Goal: Task Accomplishment & Management: Use online tool/utility

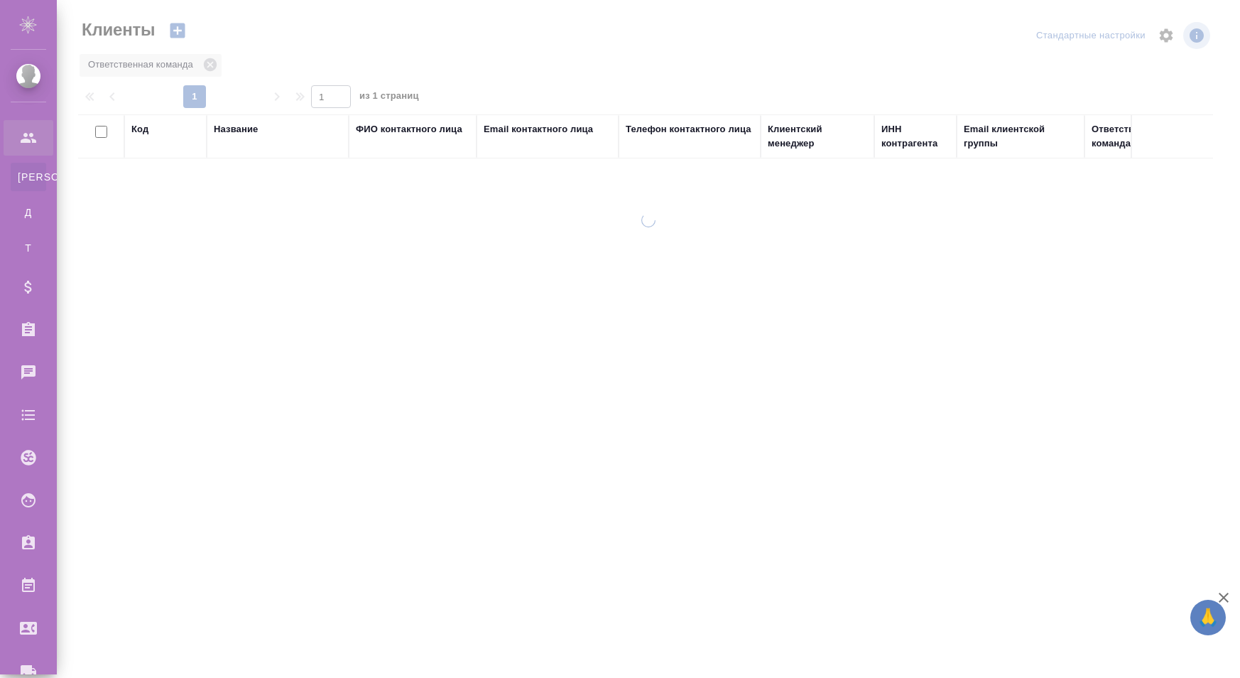
select select "RU"
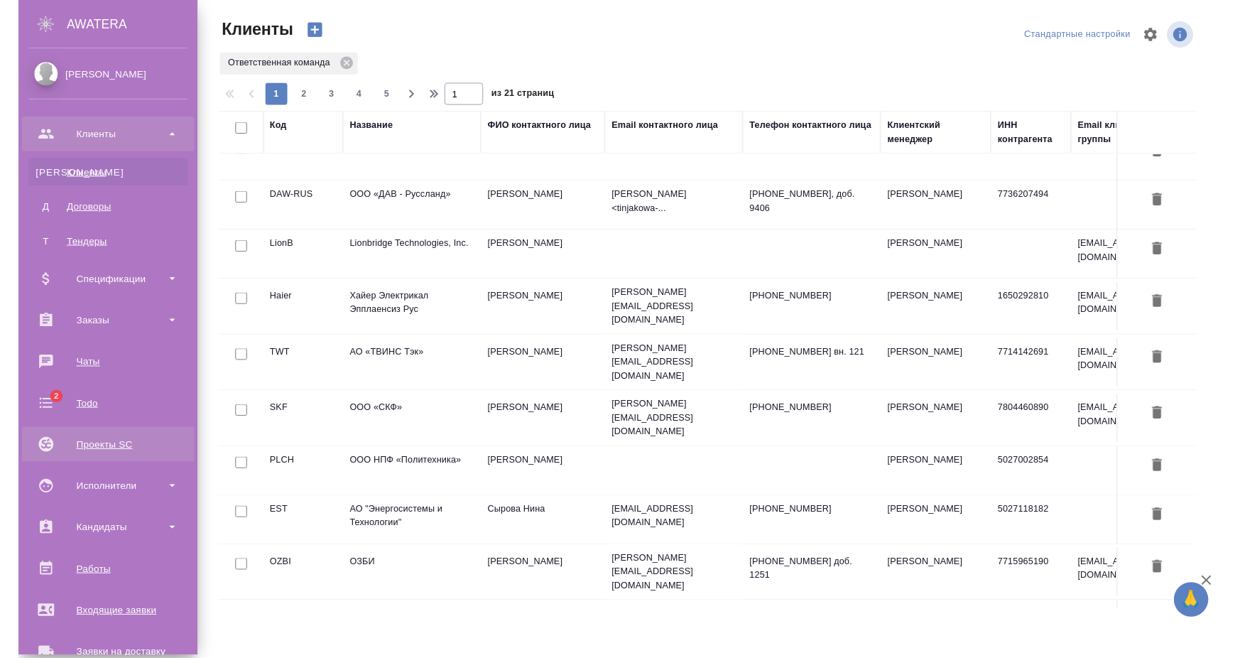
scroll to position [249, 0]
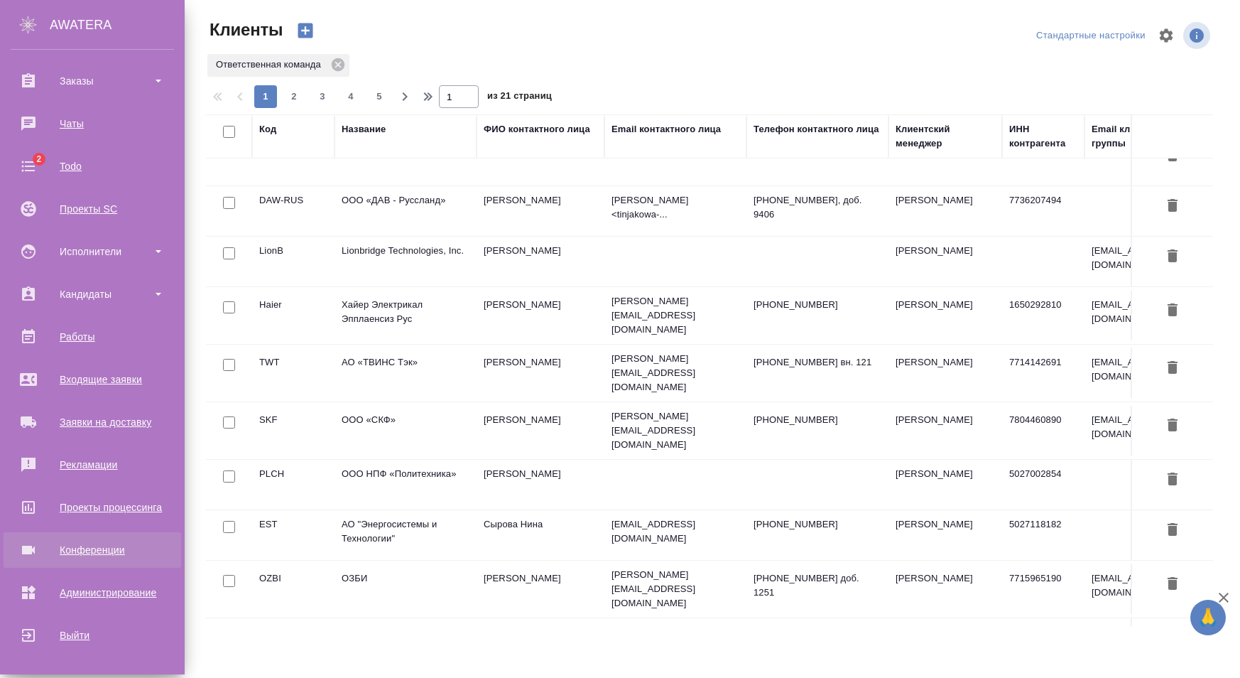
click at [90, 533] on link "Конференции" at bounding box center [93, 550] width 178 height 36
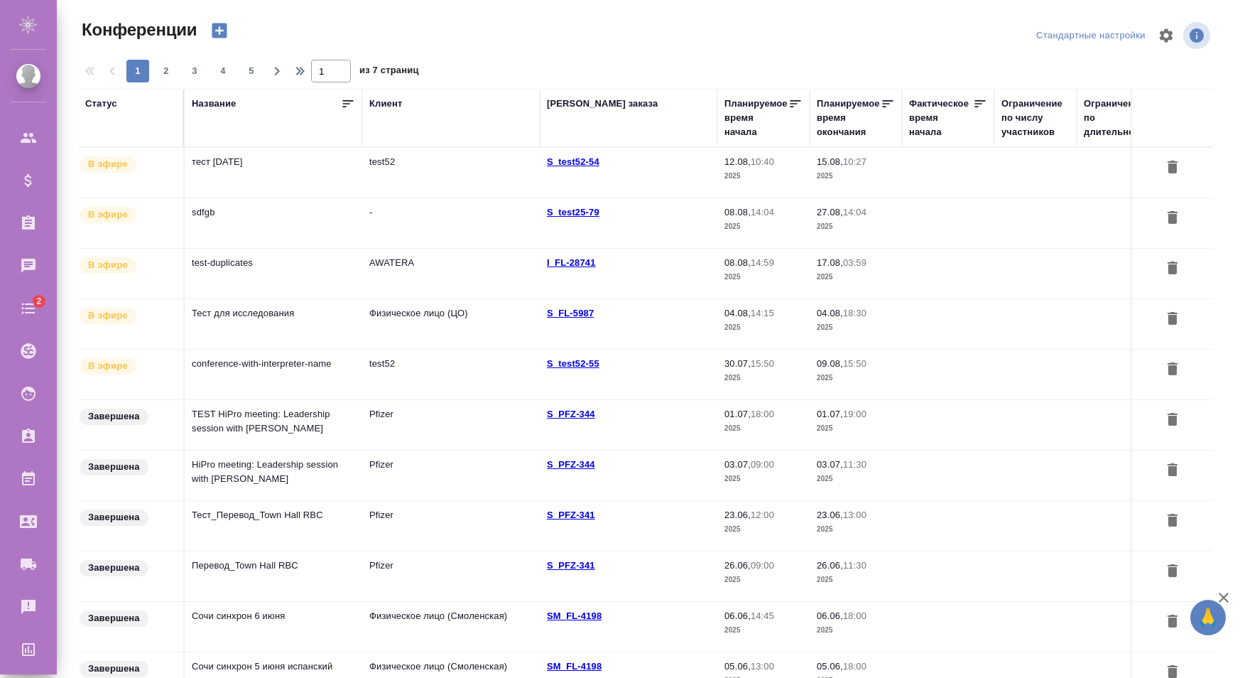
type input "Карапетян Давид"
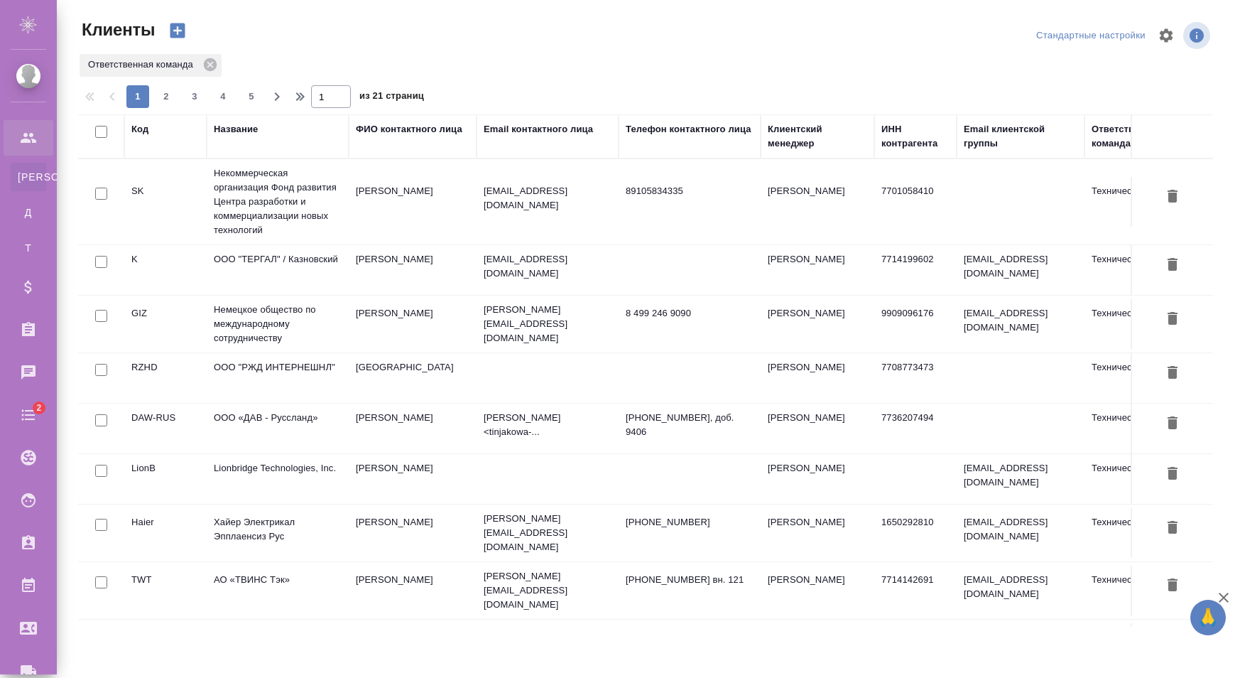
select select "RU"
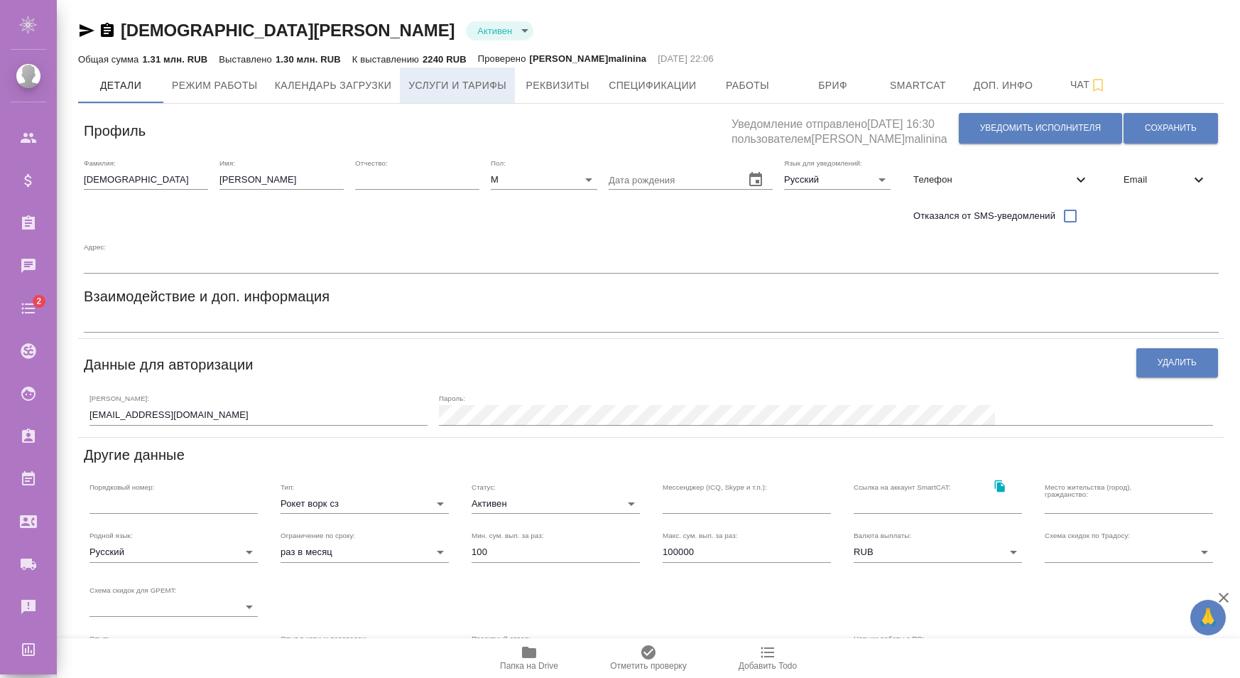
click at [447, 92] on span "Услуги и тарифы" at bounding box center [457, 86] width 98 height 18
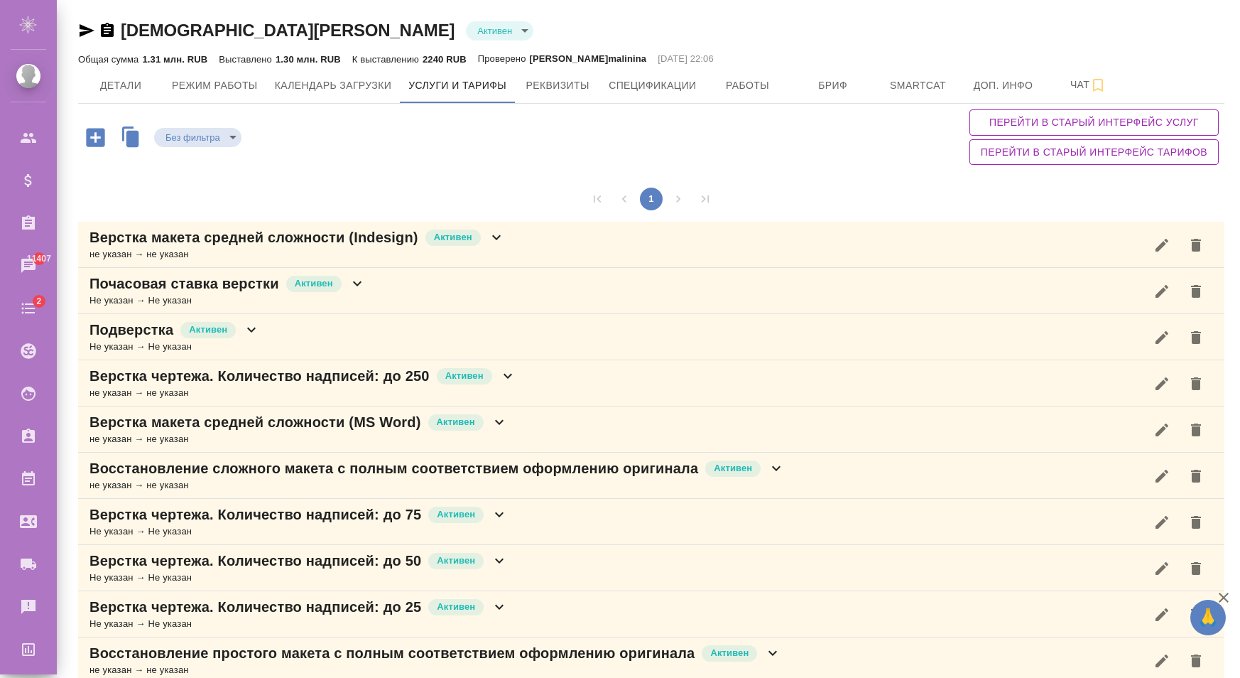
click at [507, 235] on div "Верстка макета средней сложности (Indesign) Активен не указан → не указан" at bounding box center [651, 245] width 1146 height 46
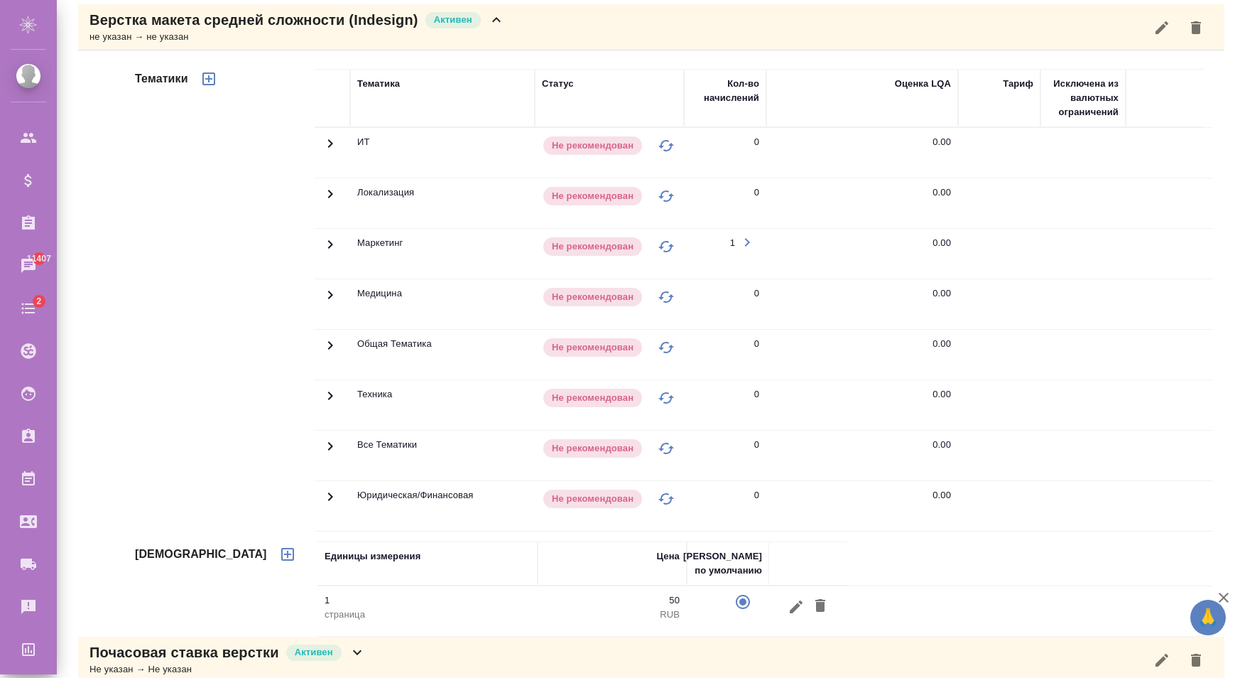
scroll to position [145, 0]
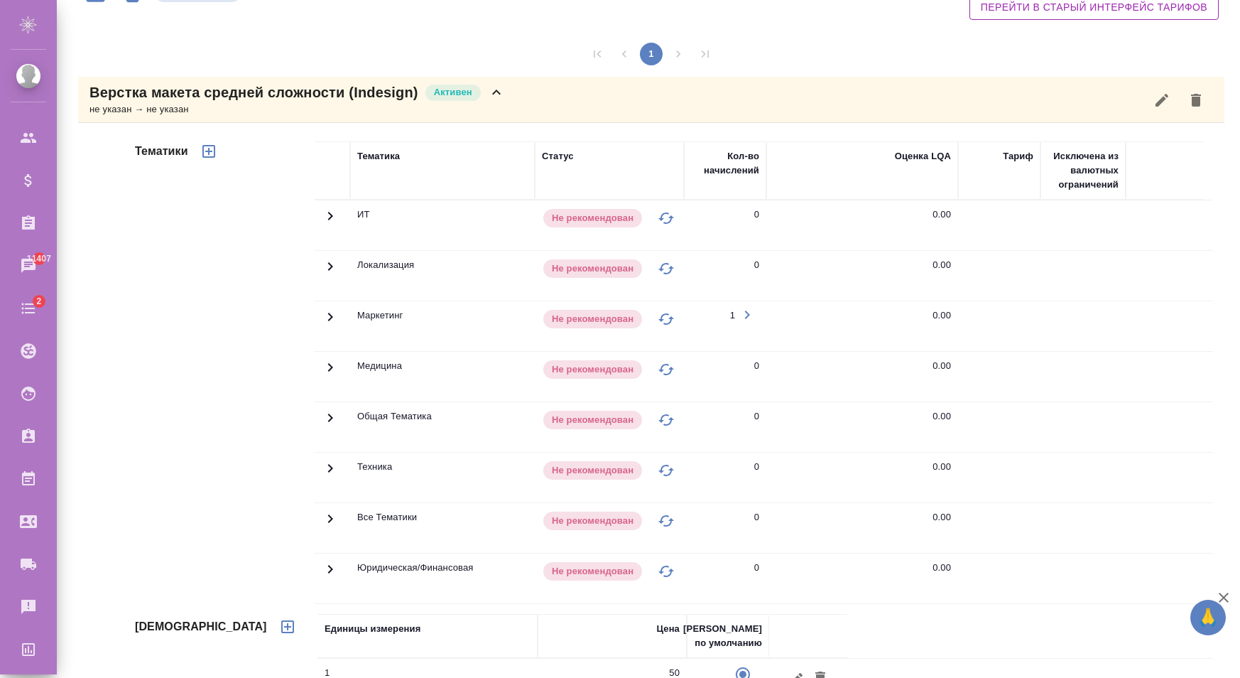
click at [494, 93] on icon at bounding box center [496, 92] width 17 height 17
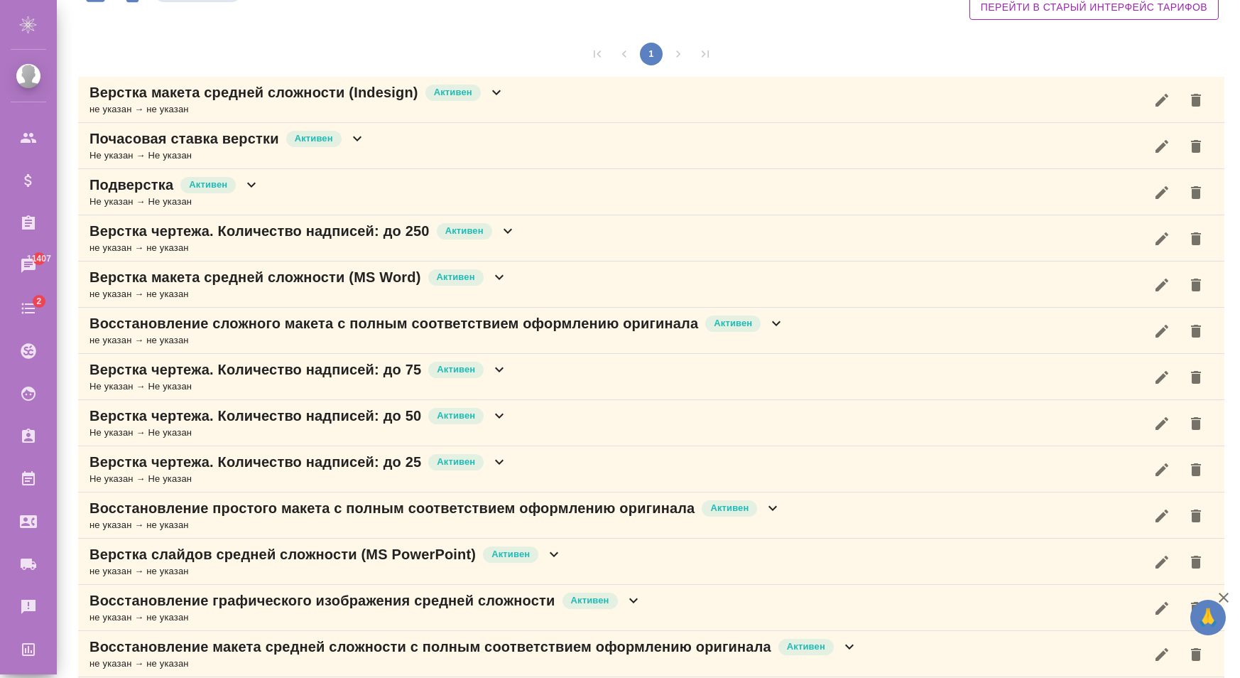
click at [354, 136] on icon at bounding box center [357, 138] width 9 height 5
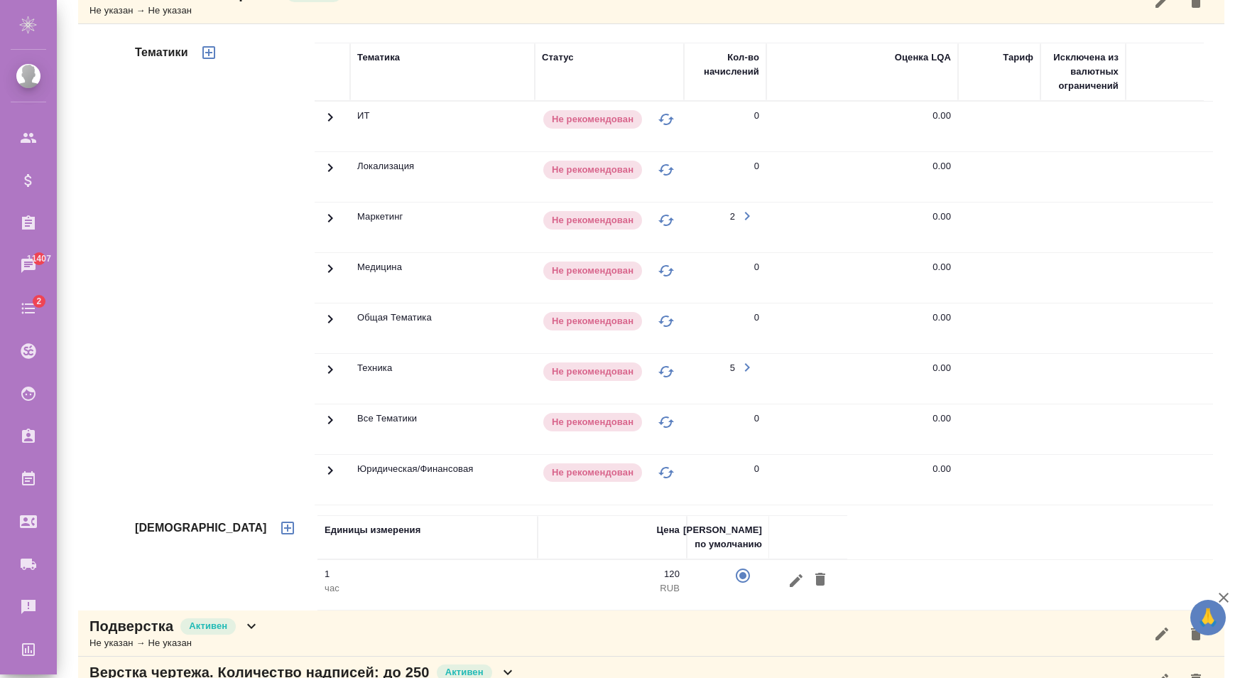
scroll to position [652, 0]
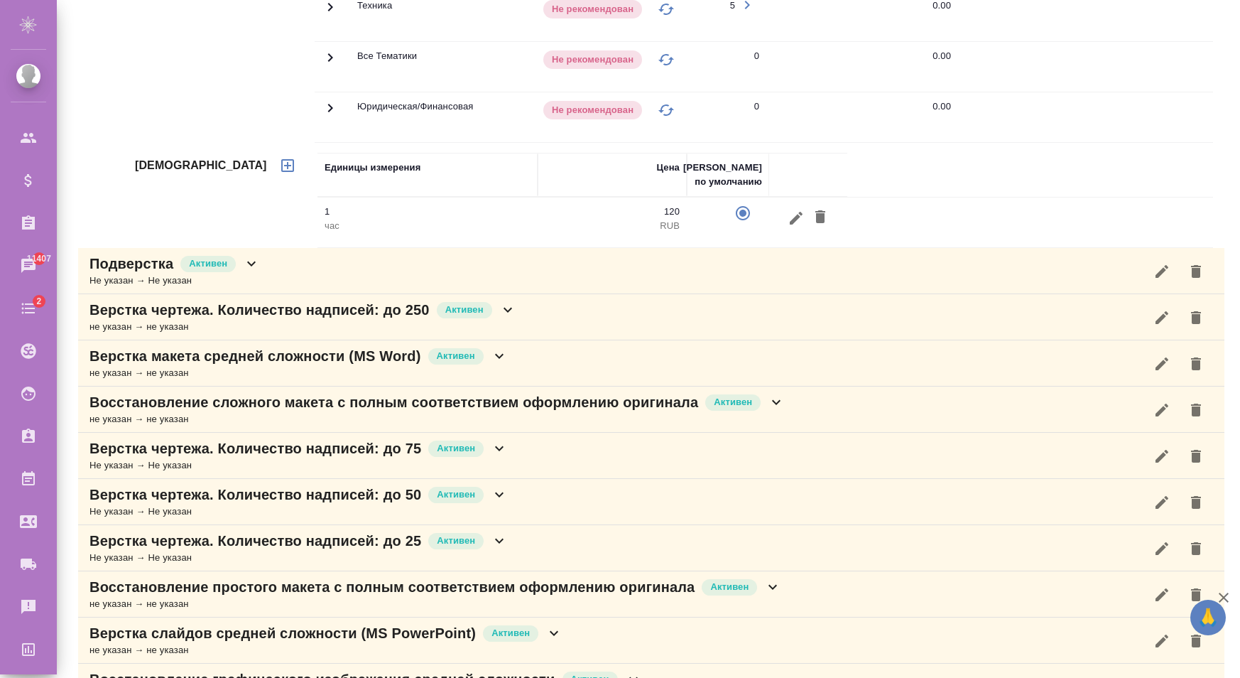
click at [500, 354] on icon at bounding box center [499, 355] width 17 height 17
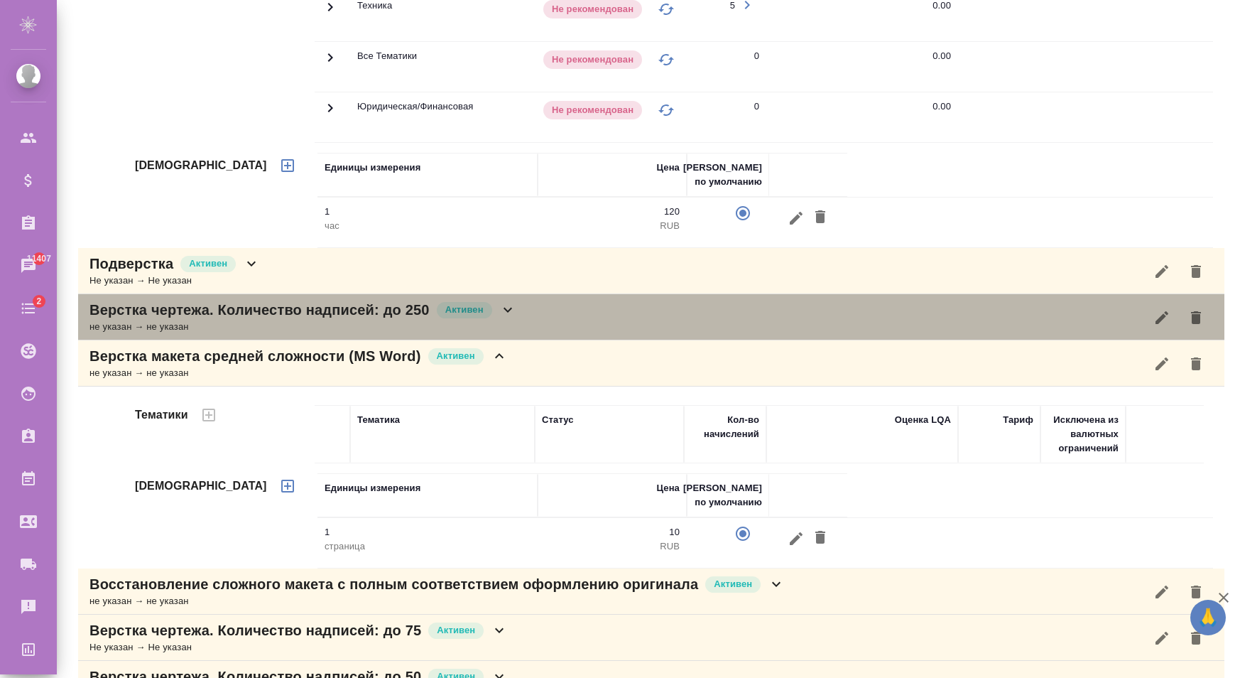
click at [506, 309] on icon at bounding box center [507, 309] width 17 height 17
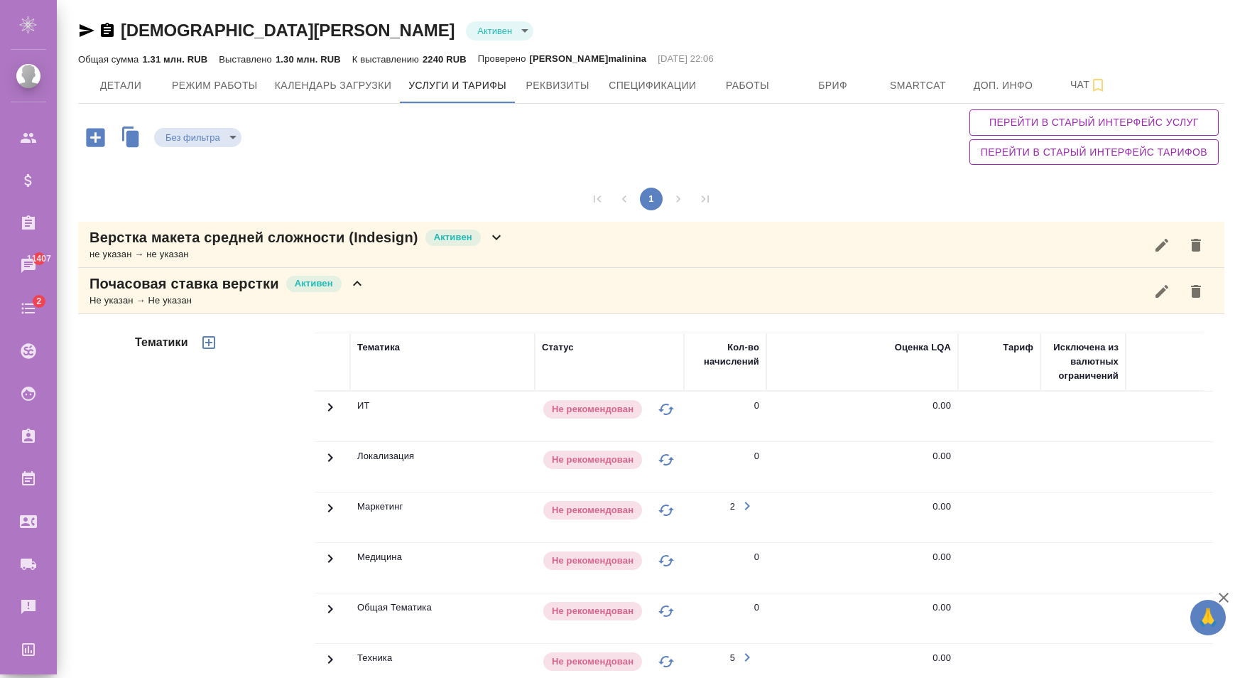
scroll to position [72, 0]
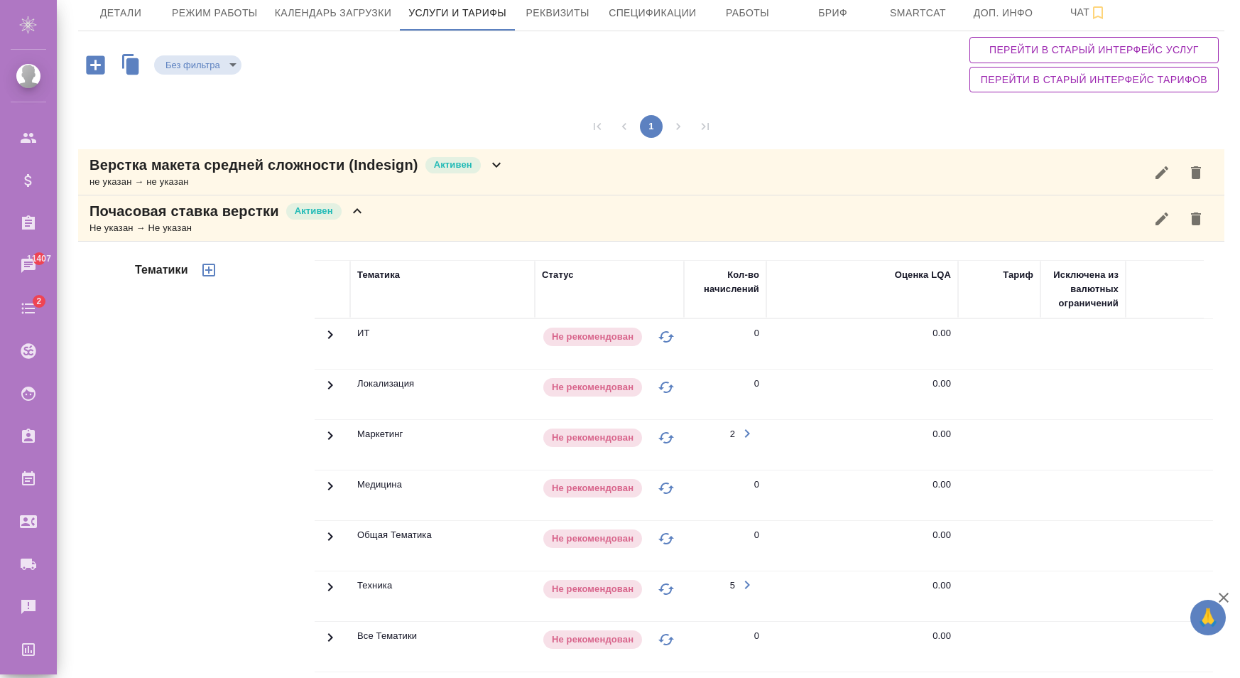
click at [510, 94] on div "Без фильтра no filters Перейти в старый интерфейс услуг Перейти в старый интерф…" at bounding box center [651, 64] width 1146 height 67
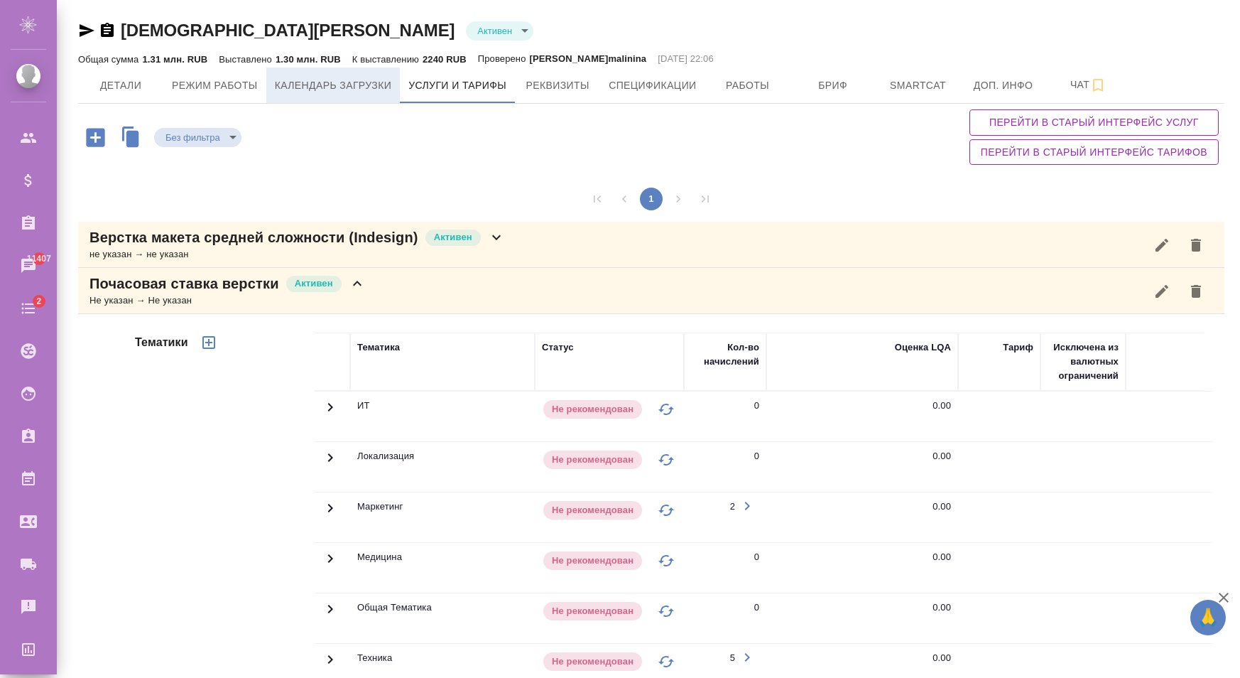
drag, startPoint x: 440, startPoint y: 90, endPoint x: 367, endPoint y: 82, distance: 73.6
click at [441, 90] on span "Услуги и тарифы" at bounding box center [457, 86] width 98 height 18
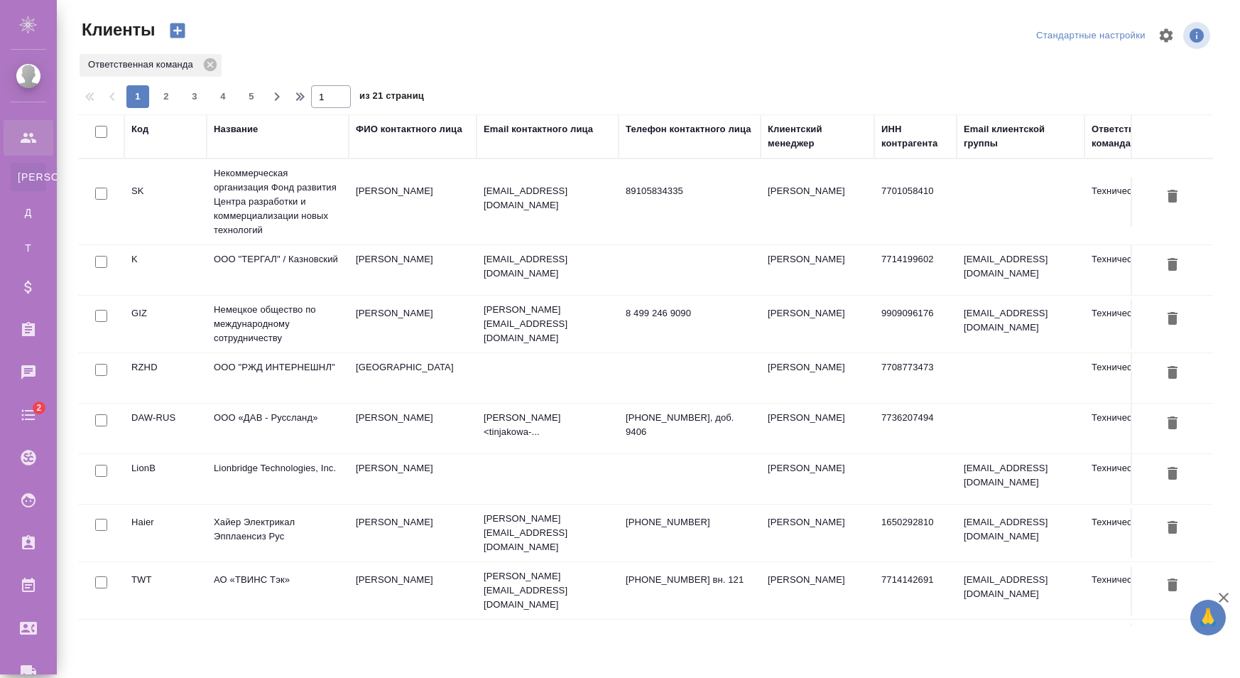
select select "RU"
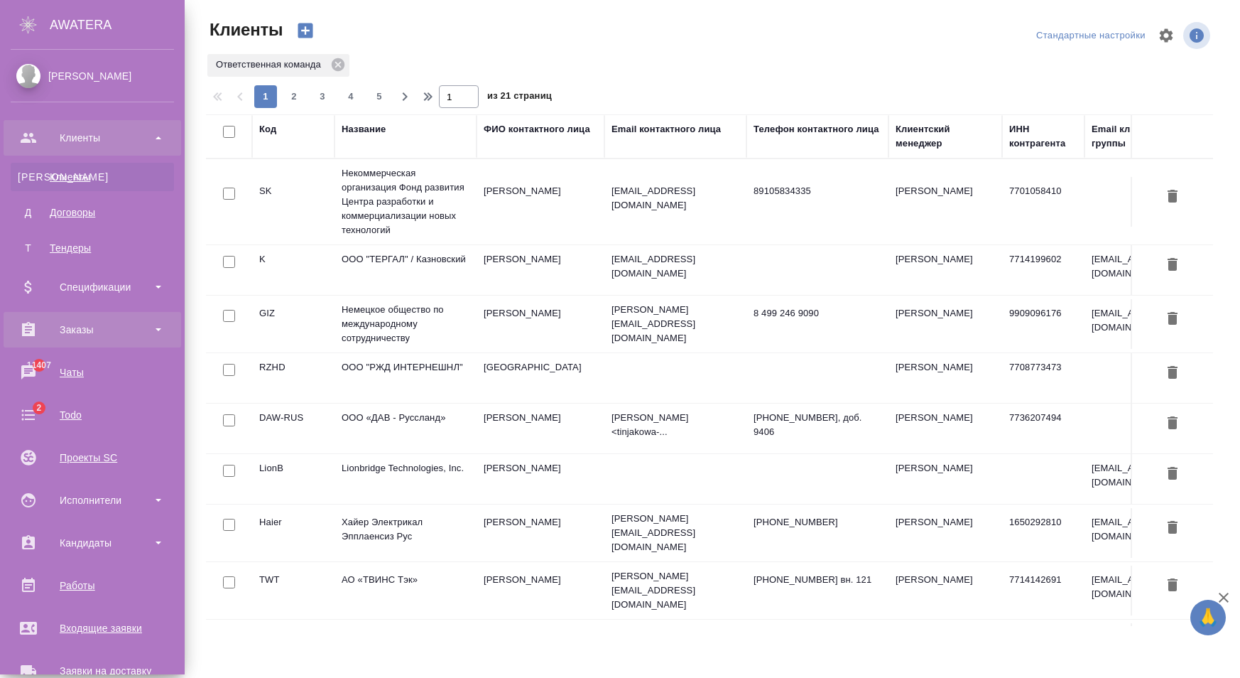
click at [89, 325] on div "Заказы" at bounding box center [92, 329] width 163 height 21
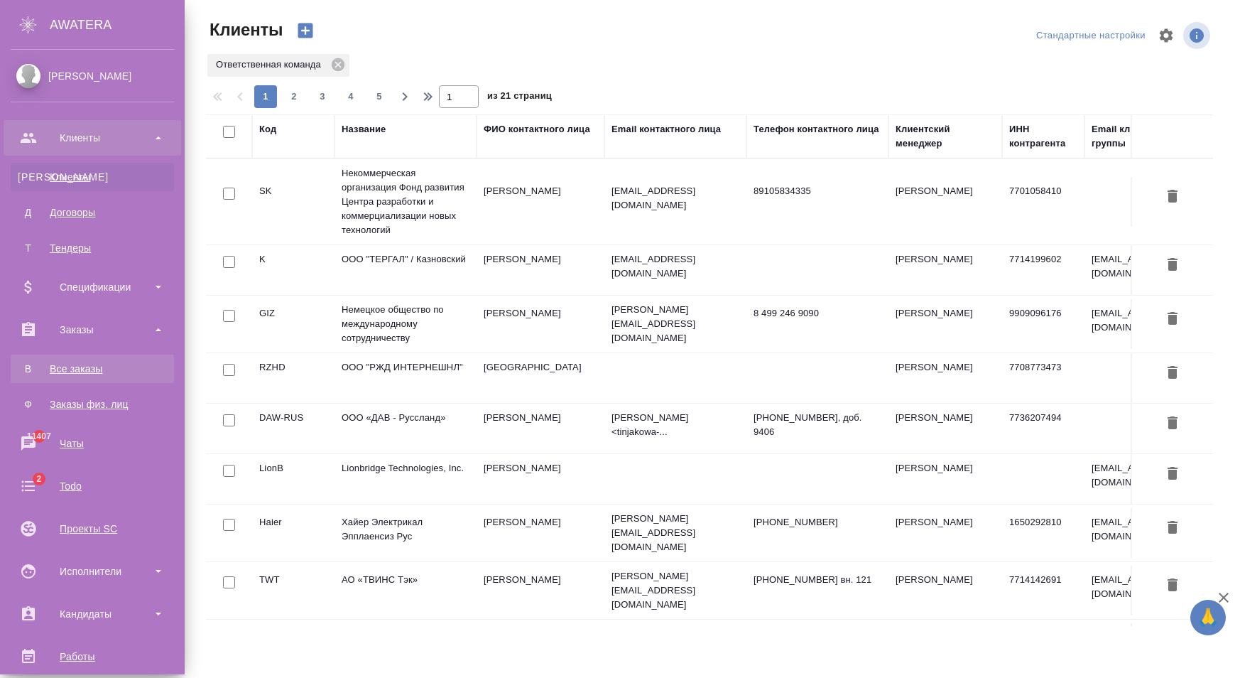
click at [80, 367] on div "Все заказы" at bounding box center [92, 369] width 149 height 14
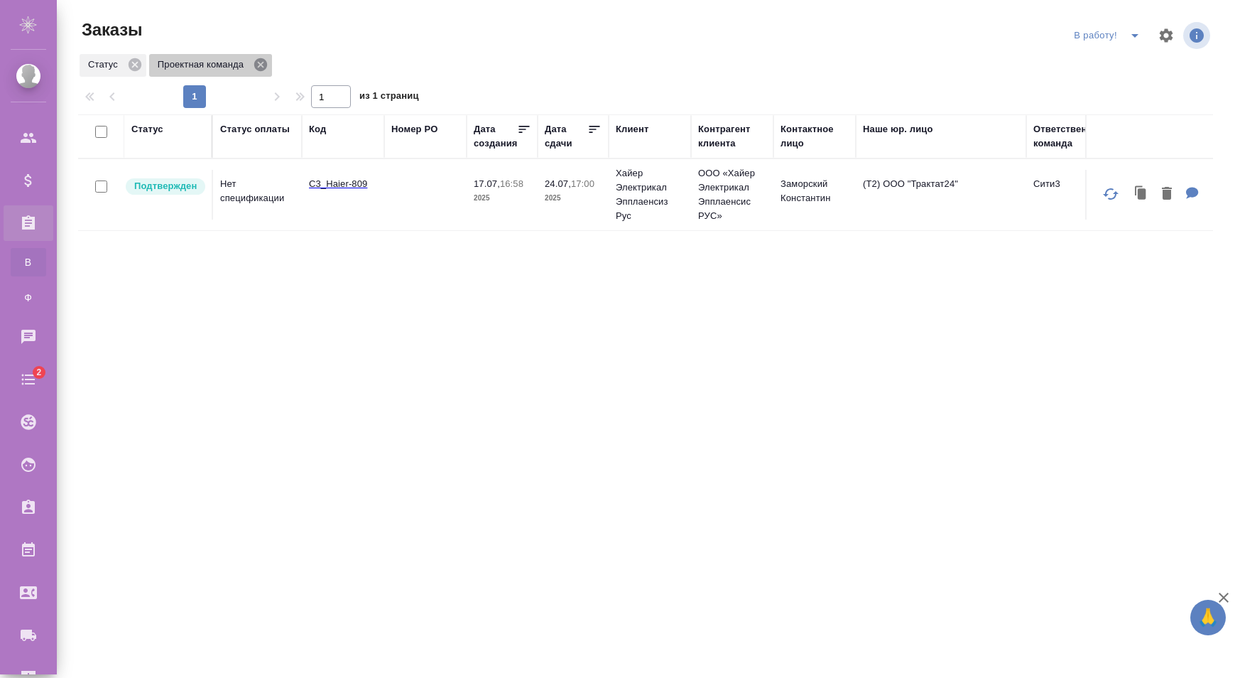
click at [261, 63] on icon at bounding box center [260, 64] width 13 height 13
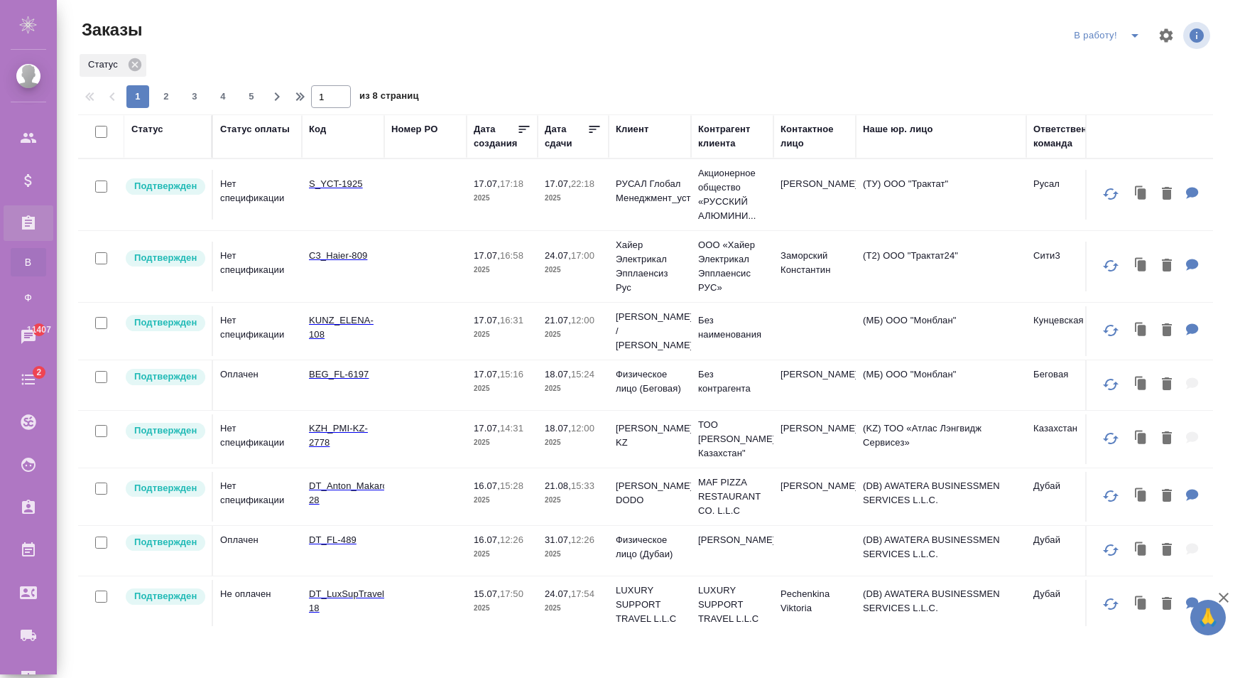
click at [915, 82] on div at bounding box center [651, 81] width 1146 height 7
click at [439, 217] on td at bounding box center [425, 195] width 82 height 50
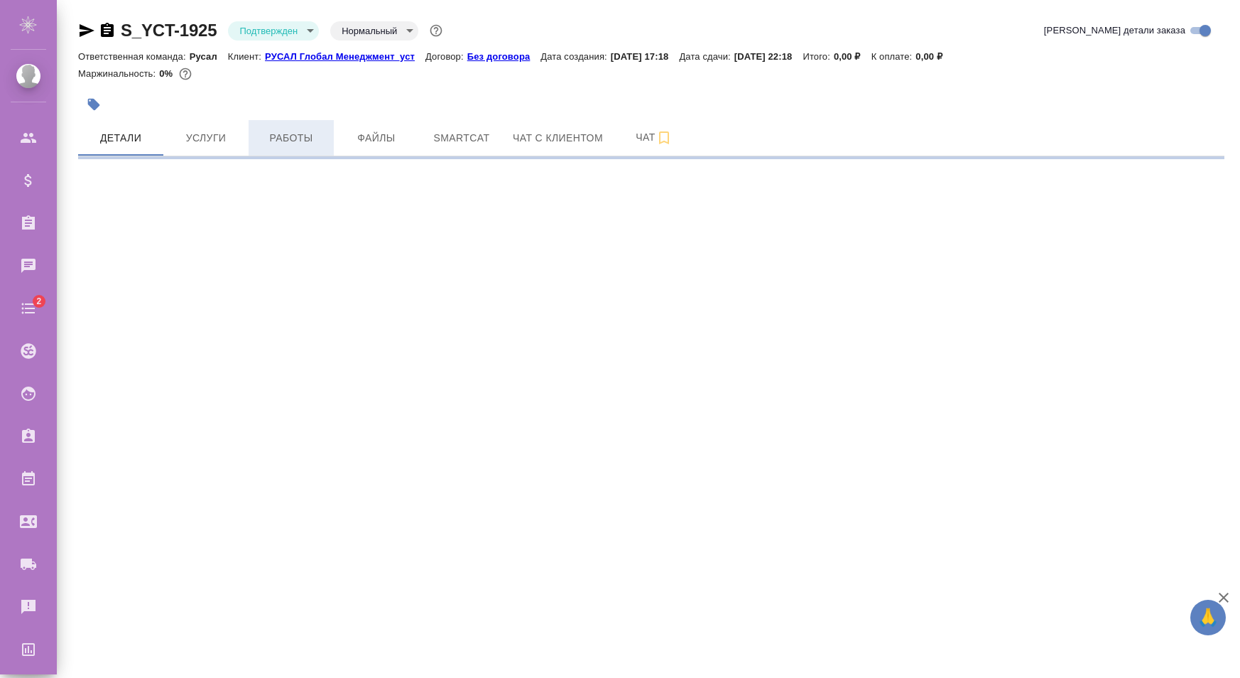
select select "RU"
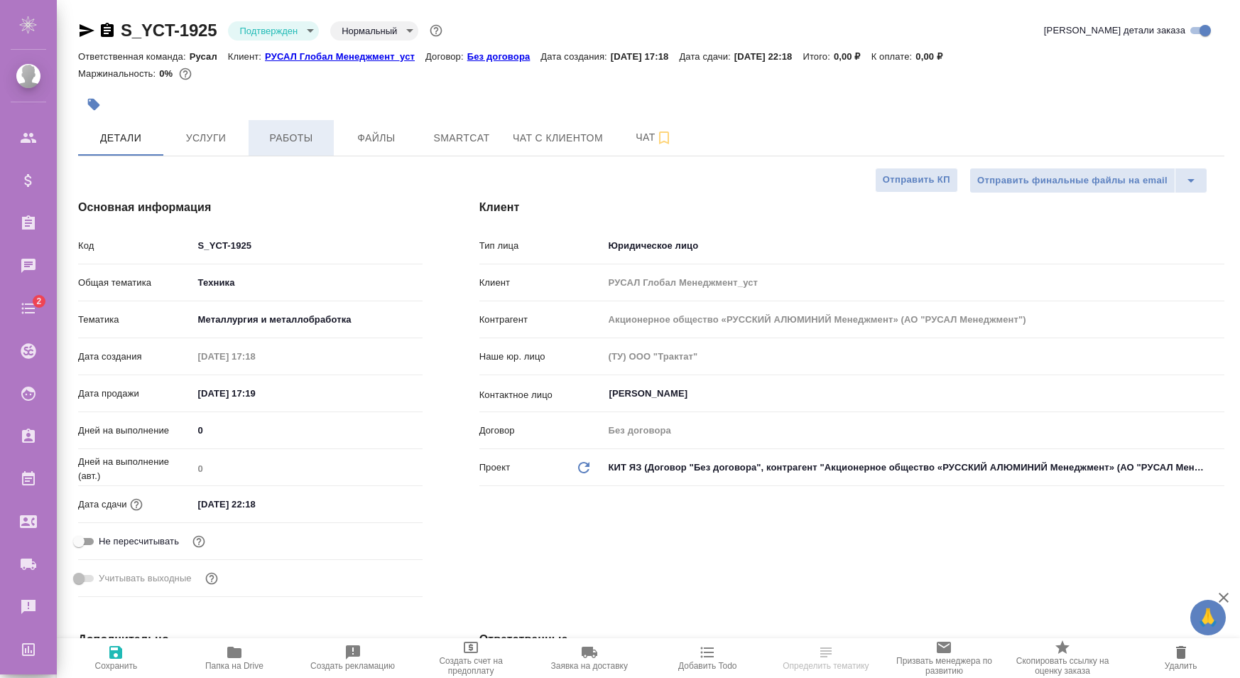
type textarea "x"
click at [195, 141] on span "Услуги" at bounding box center [206, 138] width 68 height 18
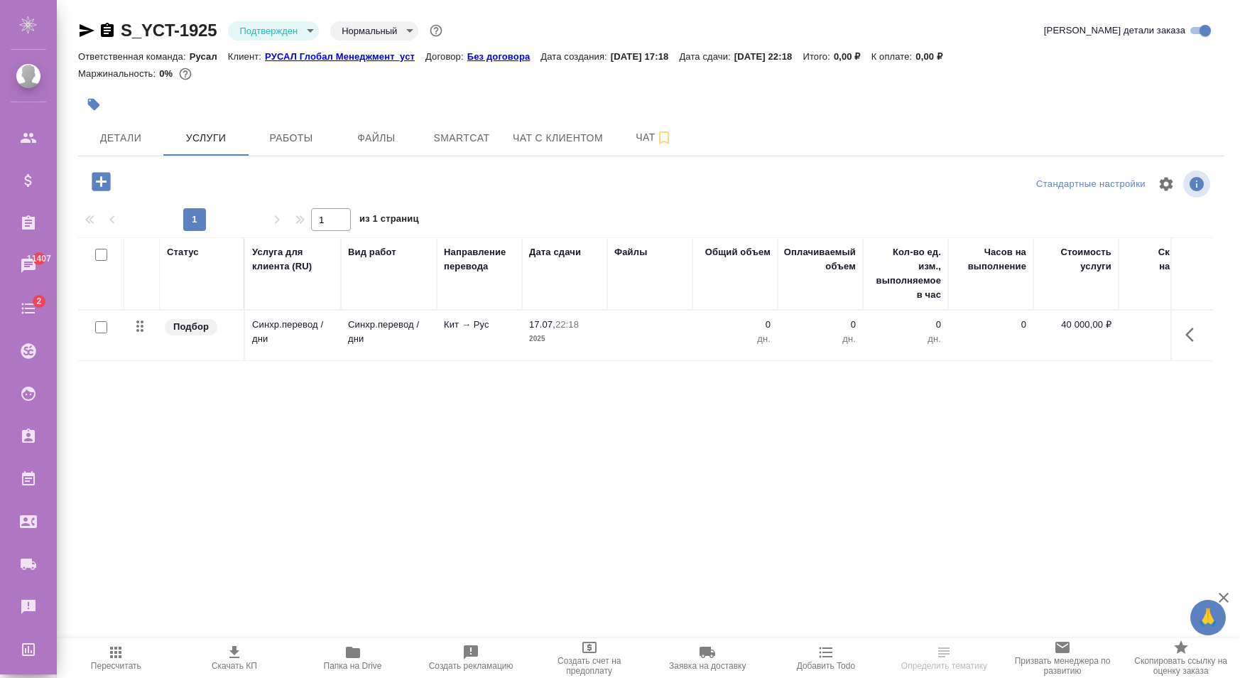
click at [101, 175] on icon "button" at bounding box center [101, 181] width 18 height 18
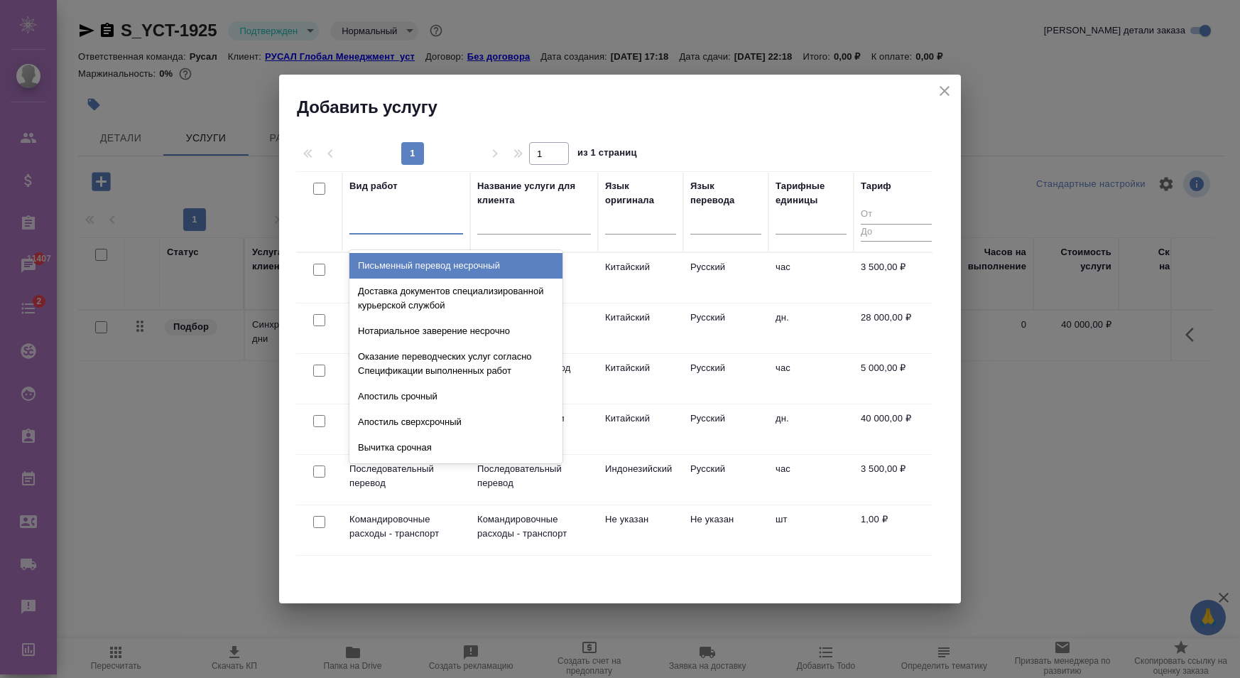
click at [417, 227] on div at bounding box center [406, 220] width 114 height 21
type input "подв"
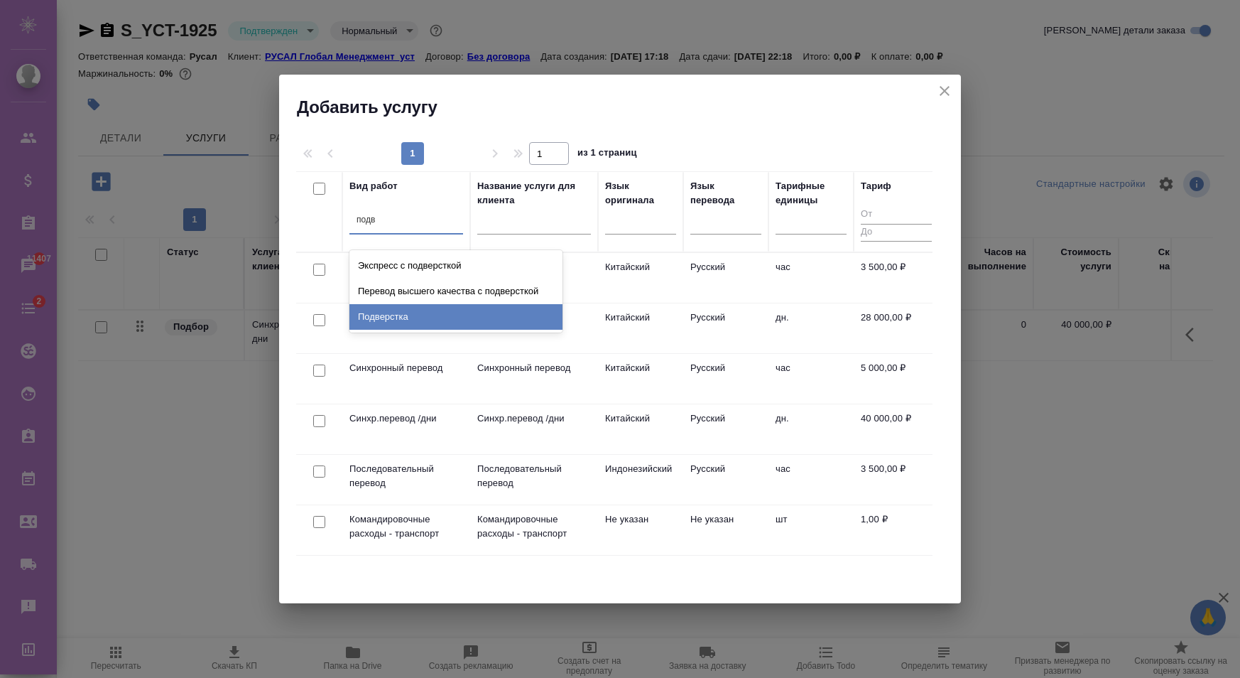
click at [407, 319] on div "Подверстка" at bounding box center [455, 317] width 213 height 26
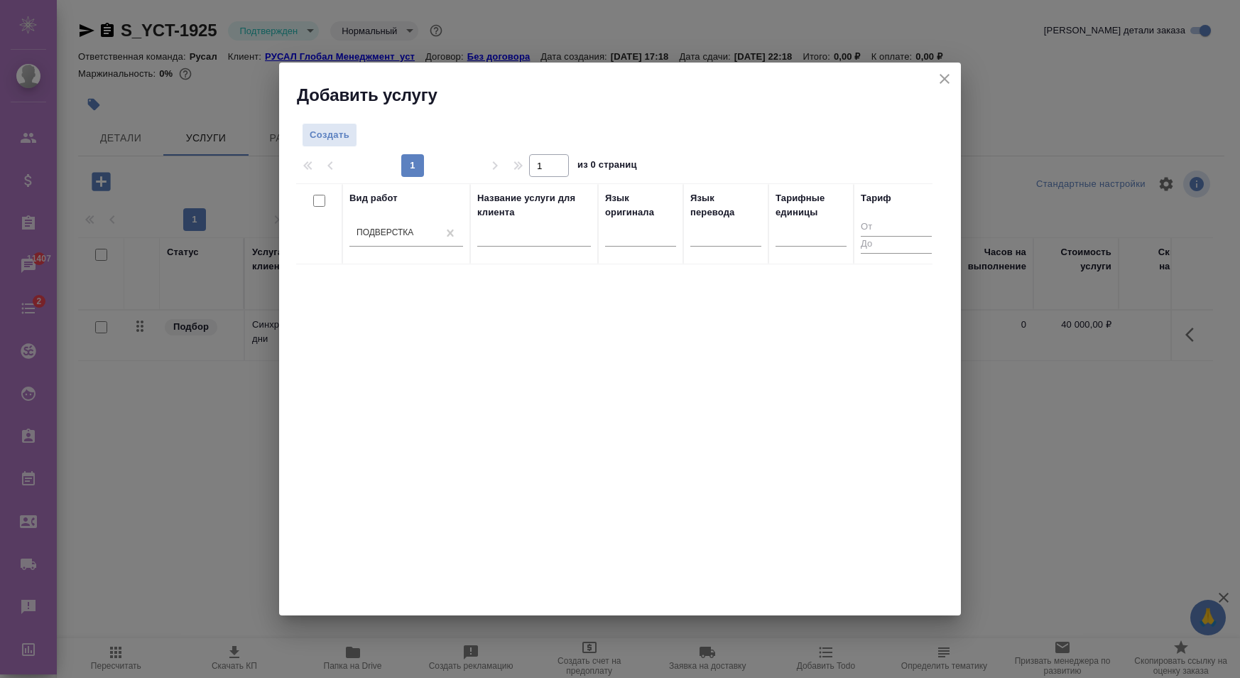
click at [308, 121] on div "Создать 1 1 из 0 страниц Вид работ [PERSON_NAME] Название услуги для клиента Яз…" at bounding box center [620, 361] width 682 height 509
click at [323, 133] on span "Создать" at bounding box center [330, 135] width 40 height 16
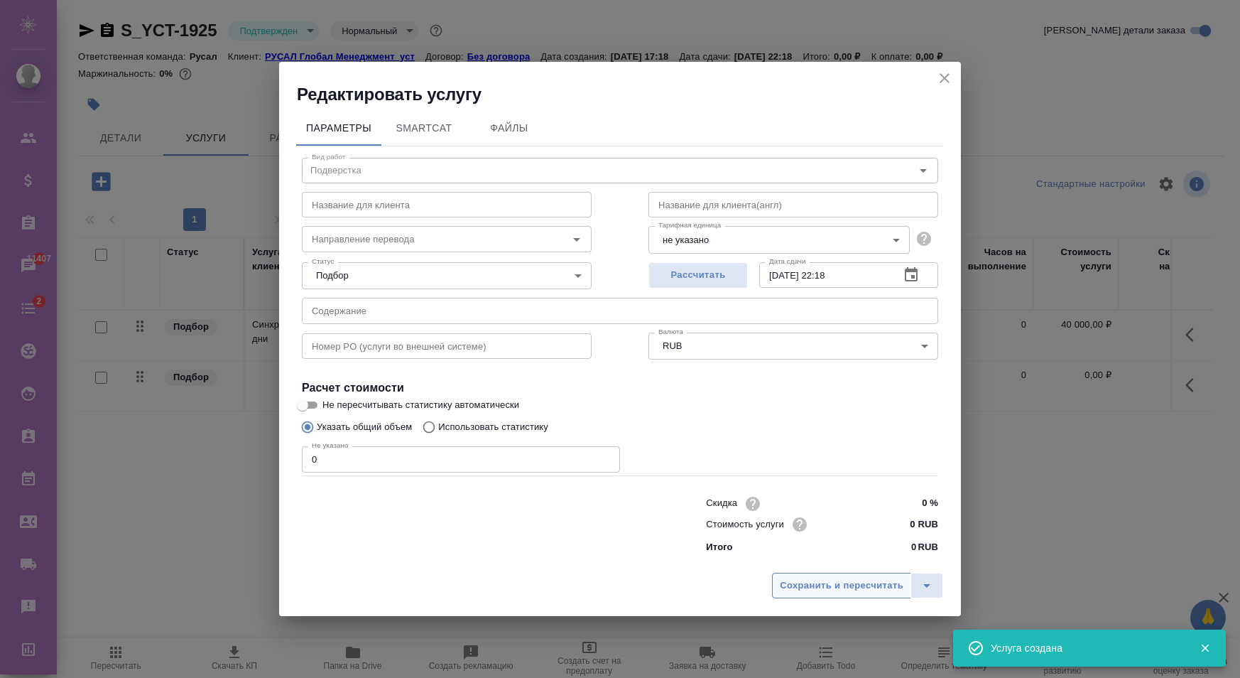
click at [839, 577] on span "Сохранить и пересчитать" at bounding box center [842, 585] width 124 height 16
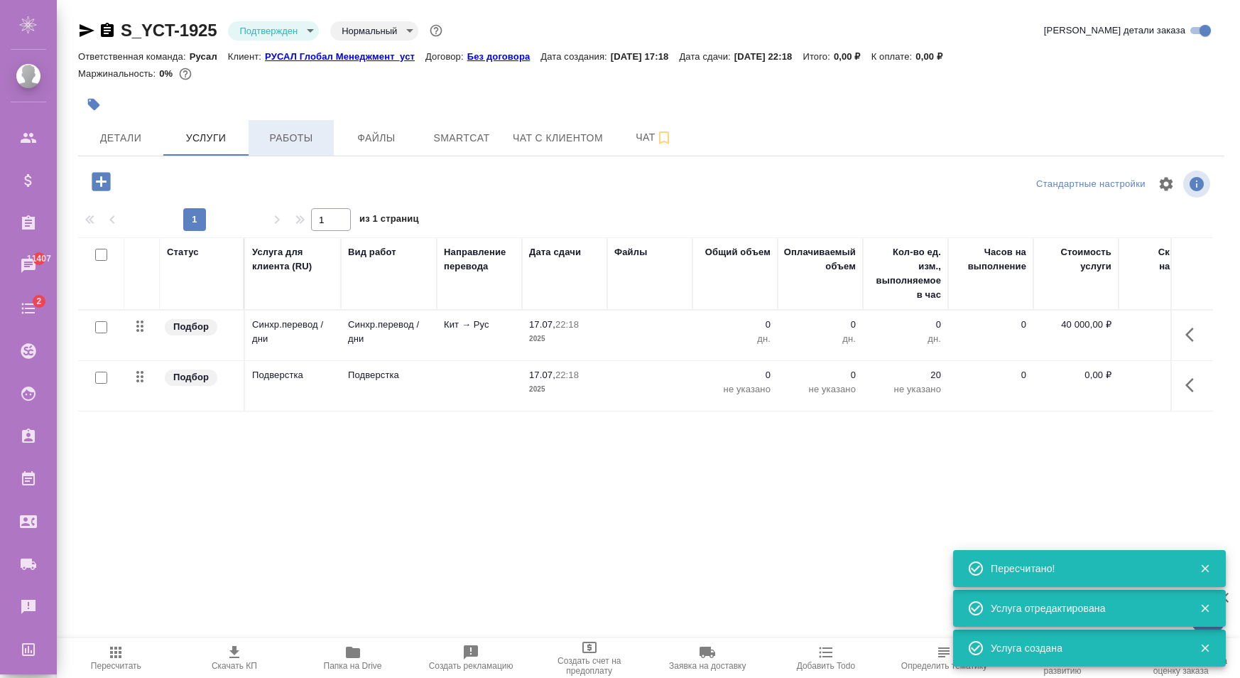
click at [292, 138] on span "Работы" at bounding box center [291, 138] width 68 height 18
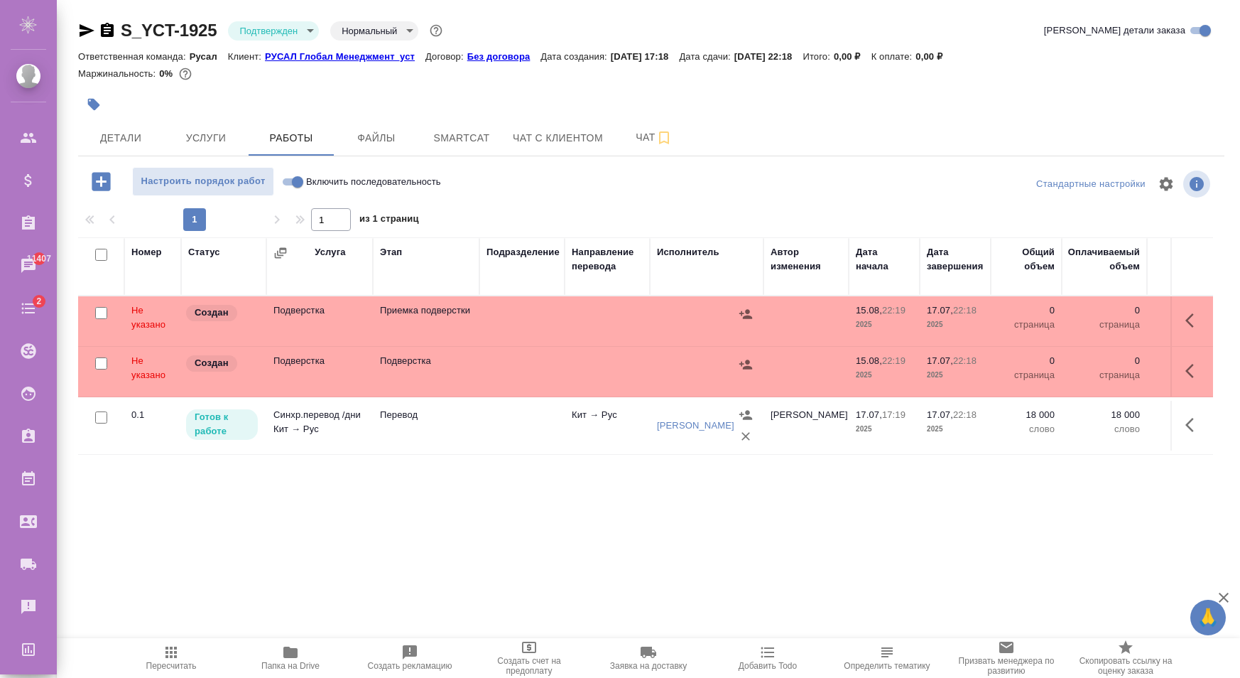
scroll to position [0, 445]
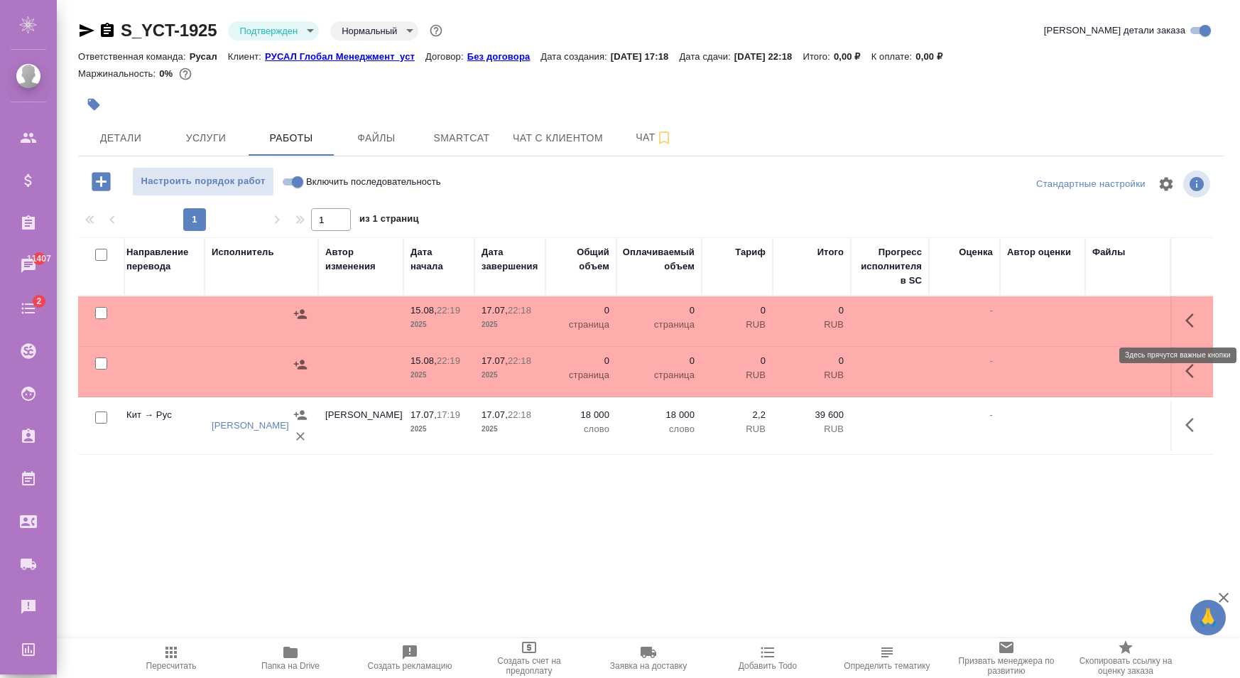
click at [1198, 313] on icon "button" at bounding box center [1194, 320] width 17 height 17
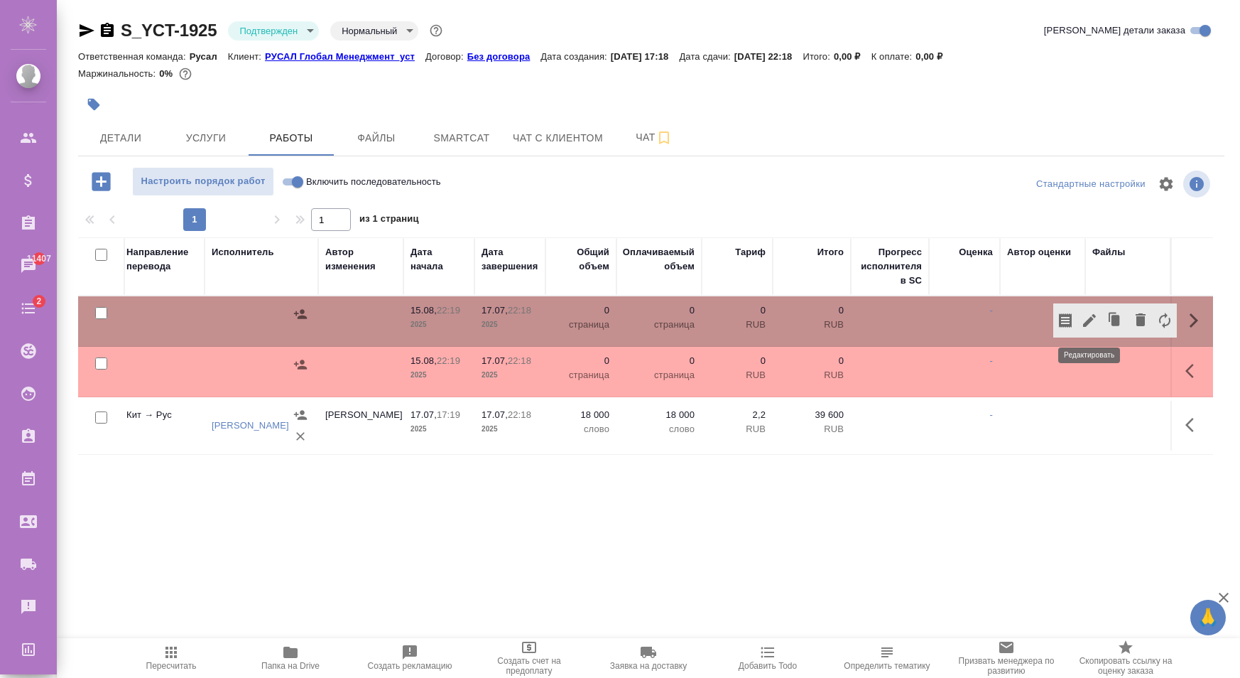
click at [1091, 321] on icon "button" at bounding box center [1089, 320] width 13 height 13
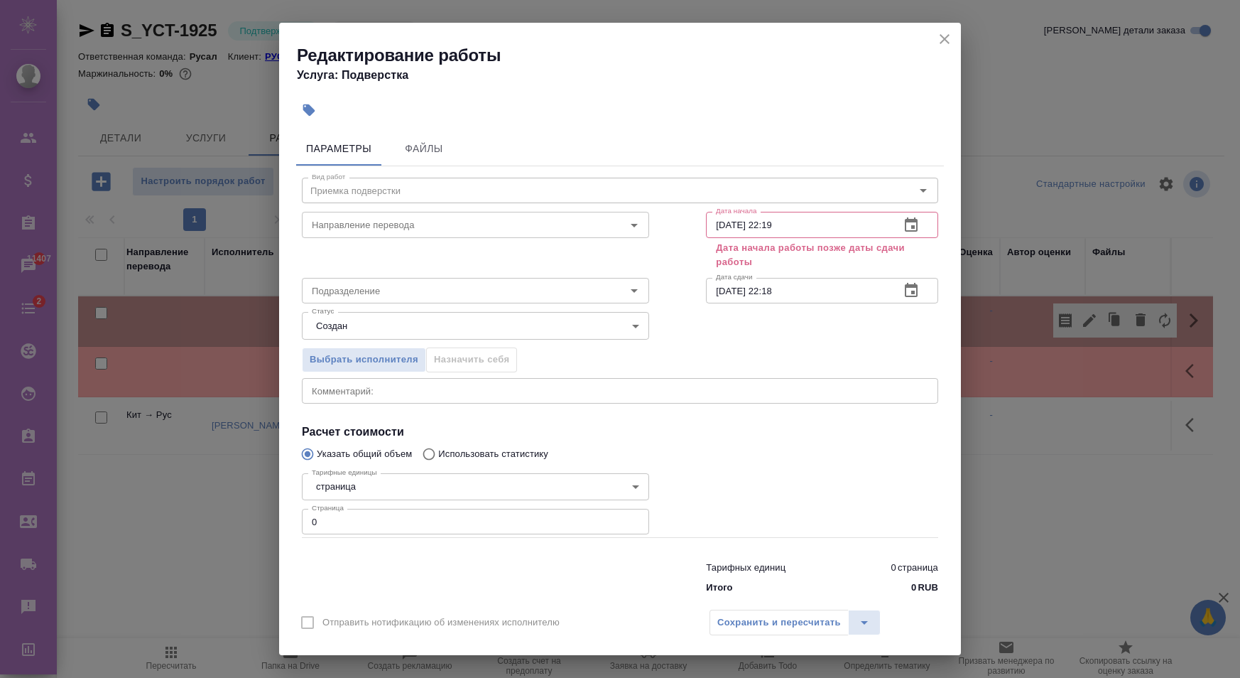
click at [960, 43] on div "Редактирование работы Услуга: Подверстка" at bounding box center [620, 59] width 682 height 72
click at [949, 47] on icon "close" at bounding box center [944, 39] width 17 height 17
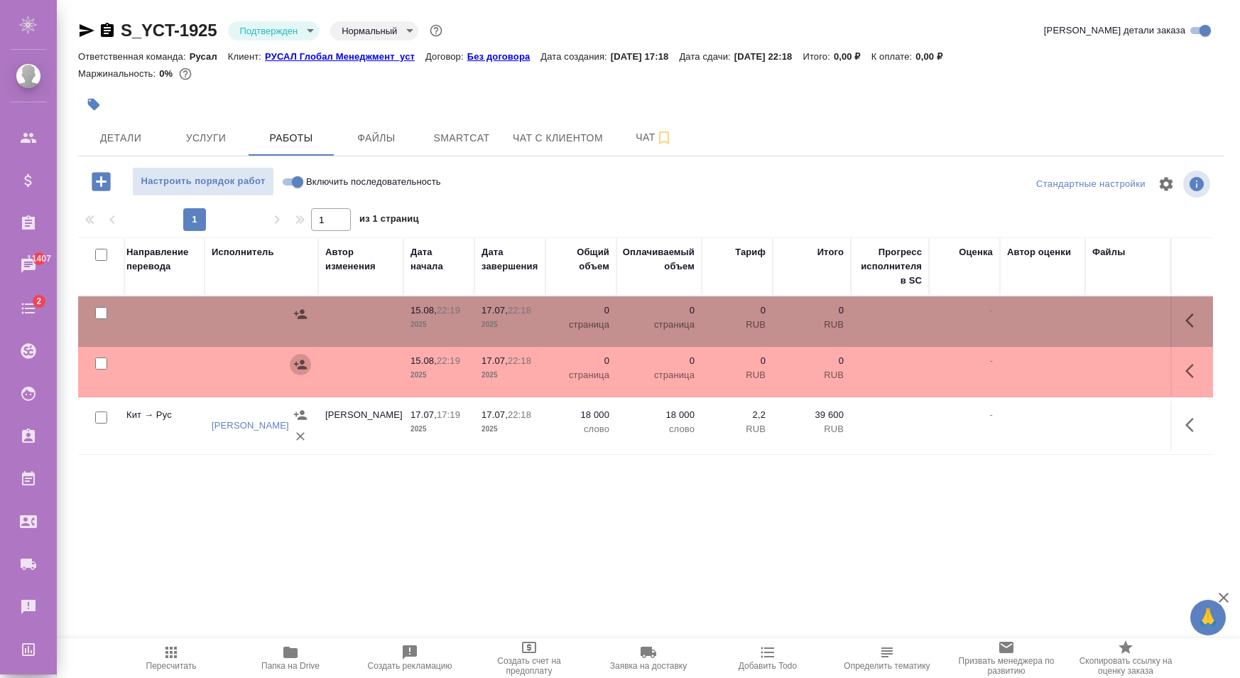
click at [307, 364] on icon "button" at bounding box center [300, 364] width 14 height 14
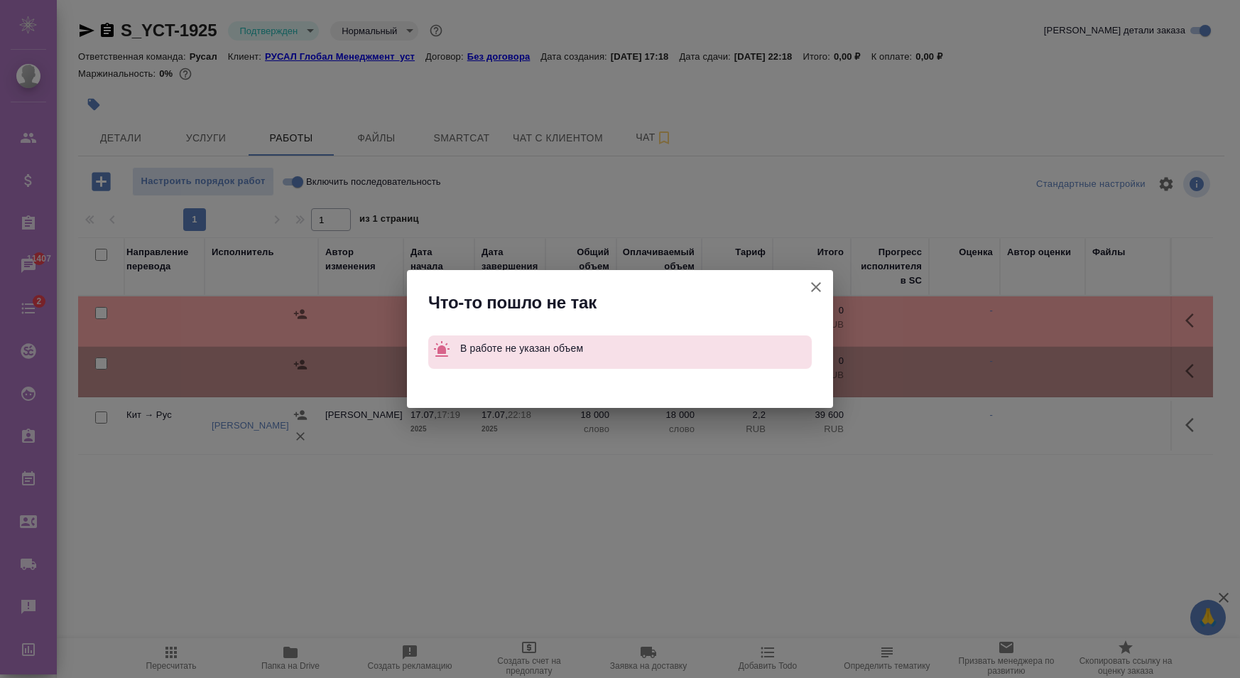
click at [813, 290] on icon "button" at bounding box center [816, 287] width 10 height 10
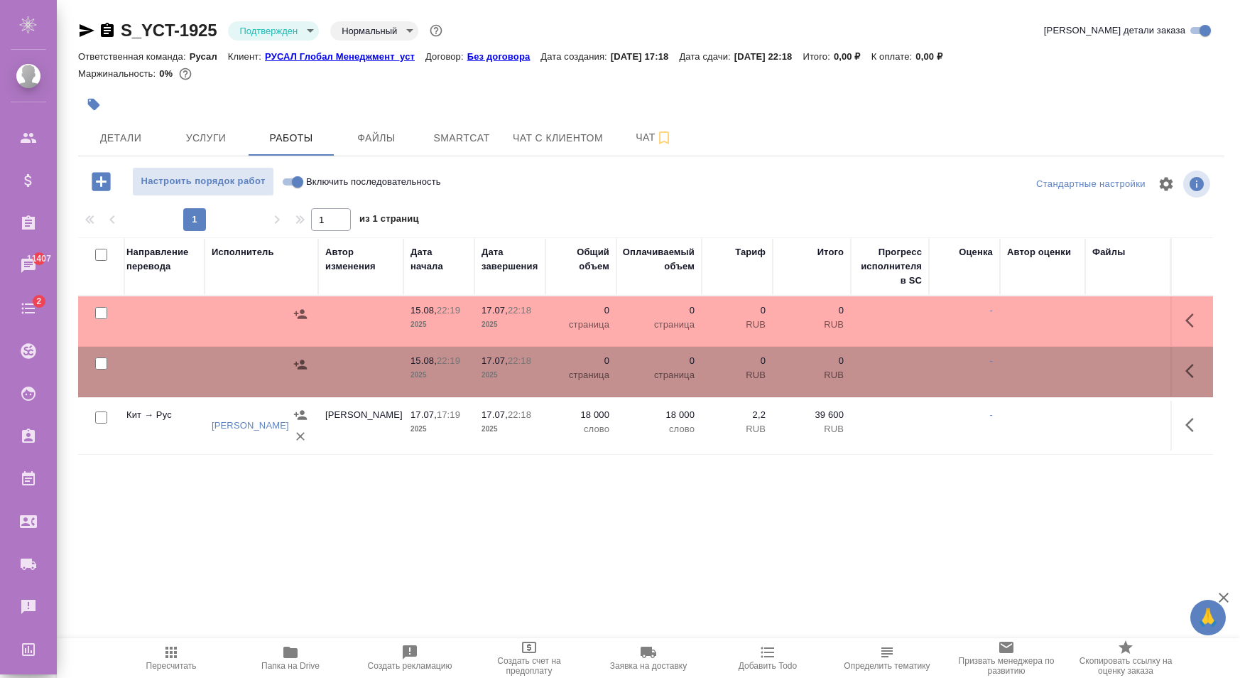
click at [1189, 365] on icon "button" at bounding box center [1194, 370] width 17 height 17
click at [1085, 370] on icon "button" at bounding box center [1089, 370] width 17 height 17
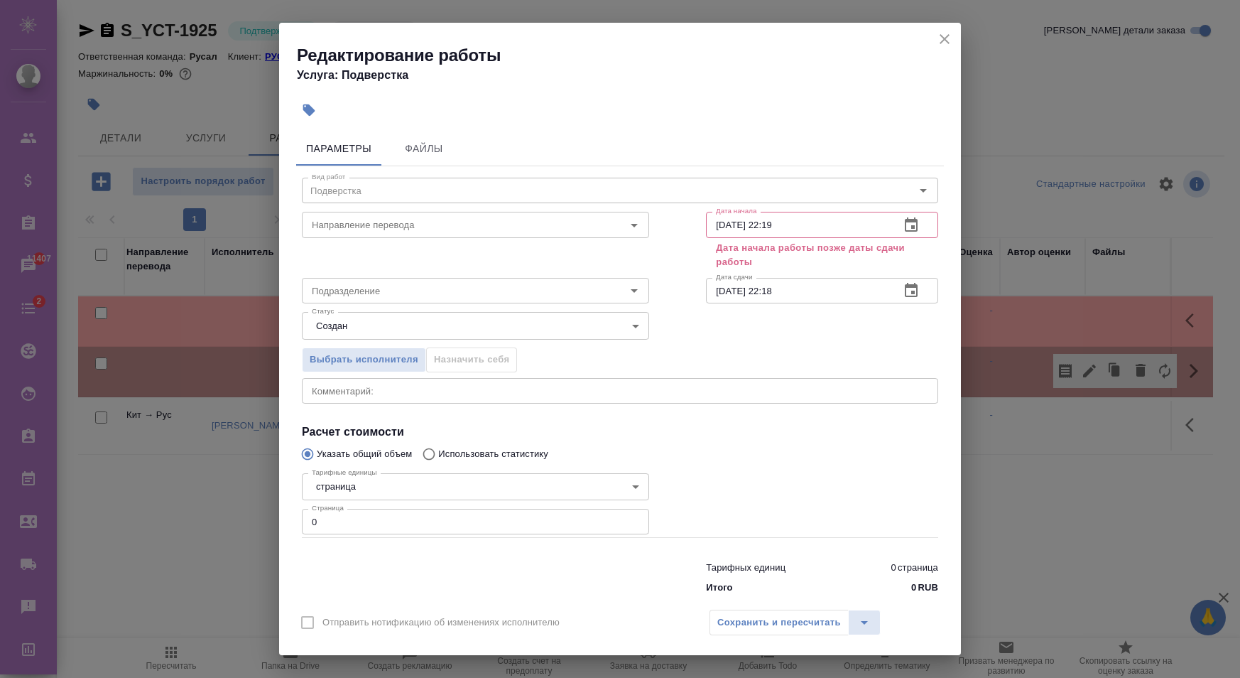
click at [369, 509] on input "0" at bounding box center [475, 522] width 347 height 26
click at [949, 43] on icon "close" at bounding box center [944, 39] width 17 height 17
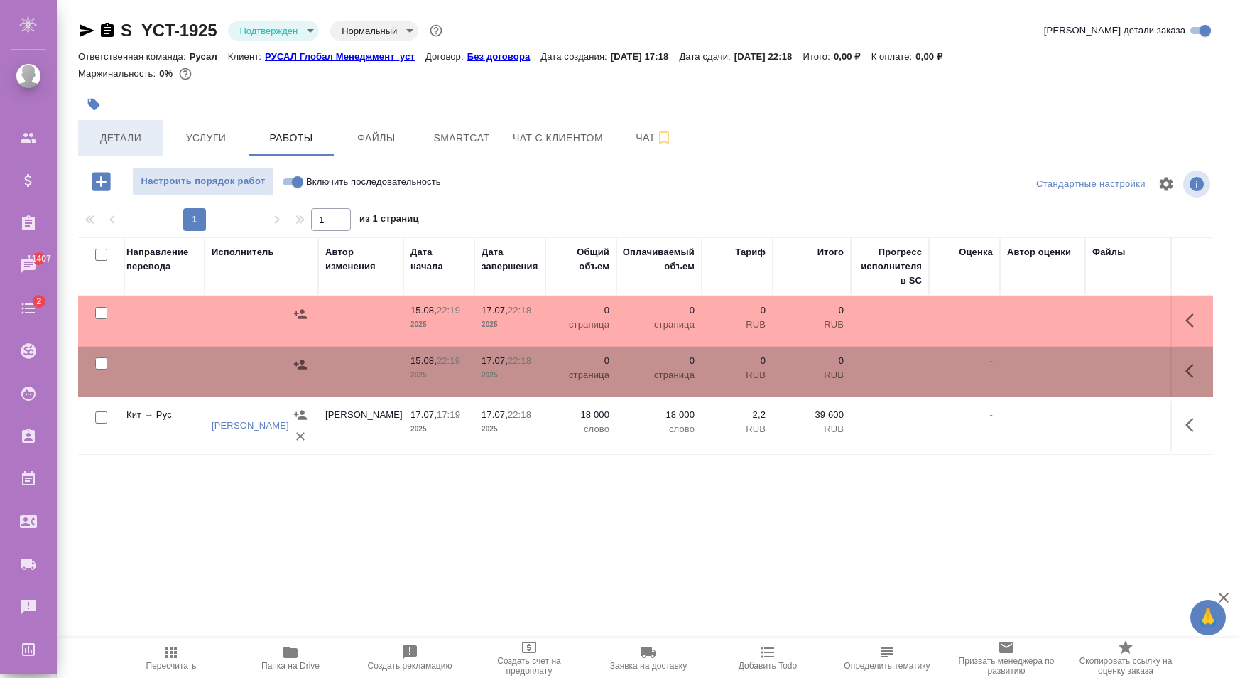
click at [107, 131] on span "Детали" at bounding box center [121, 138] width 68 height 18
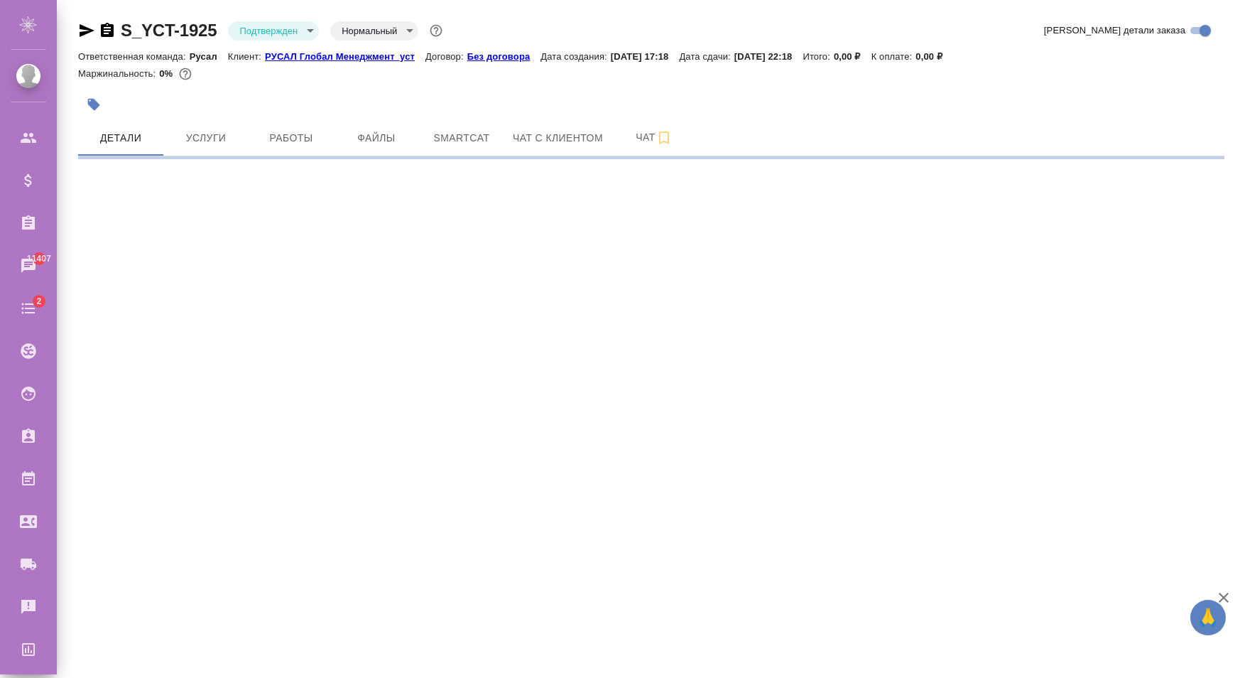
select select "RU"
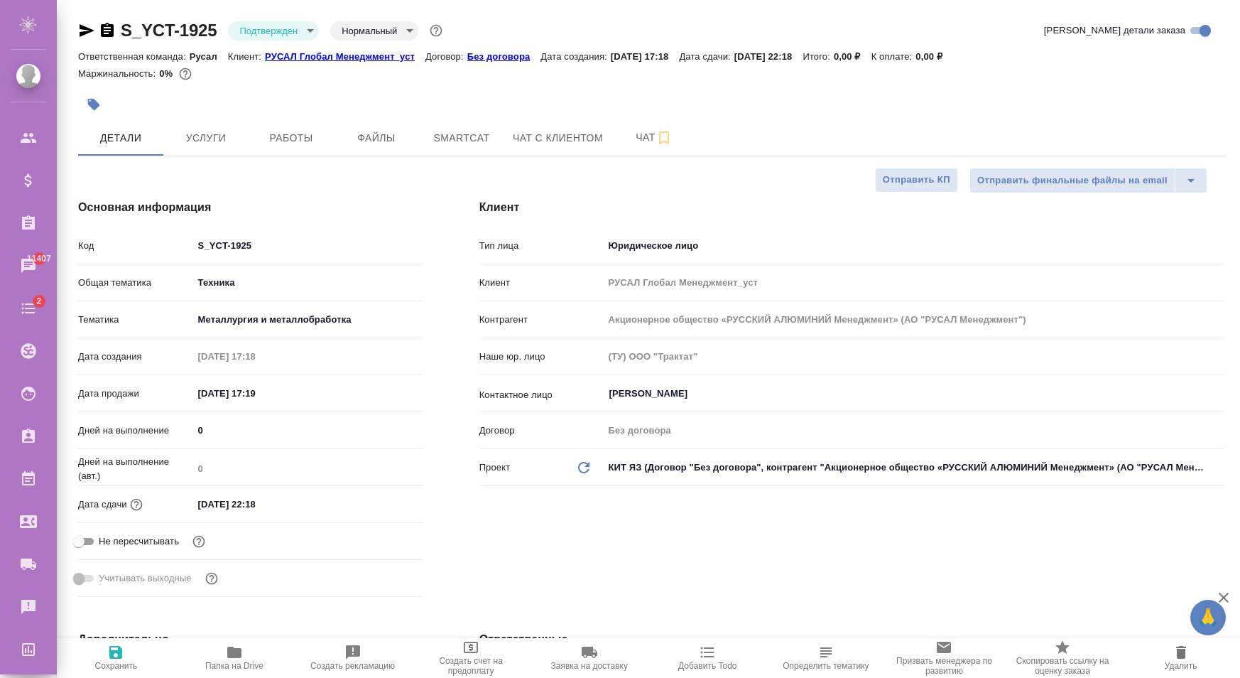
type textarea "x"
click at [268, 394] on input "[DATE] 17:19" at bounding box center [255, 393] width 124 height 21
click at [235, 487] on div "Дней на выполнение (авт.) 0" at bounding box center [250, 473] width 345 height 37
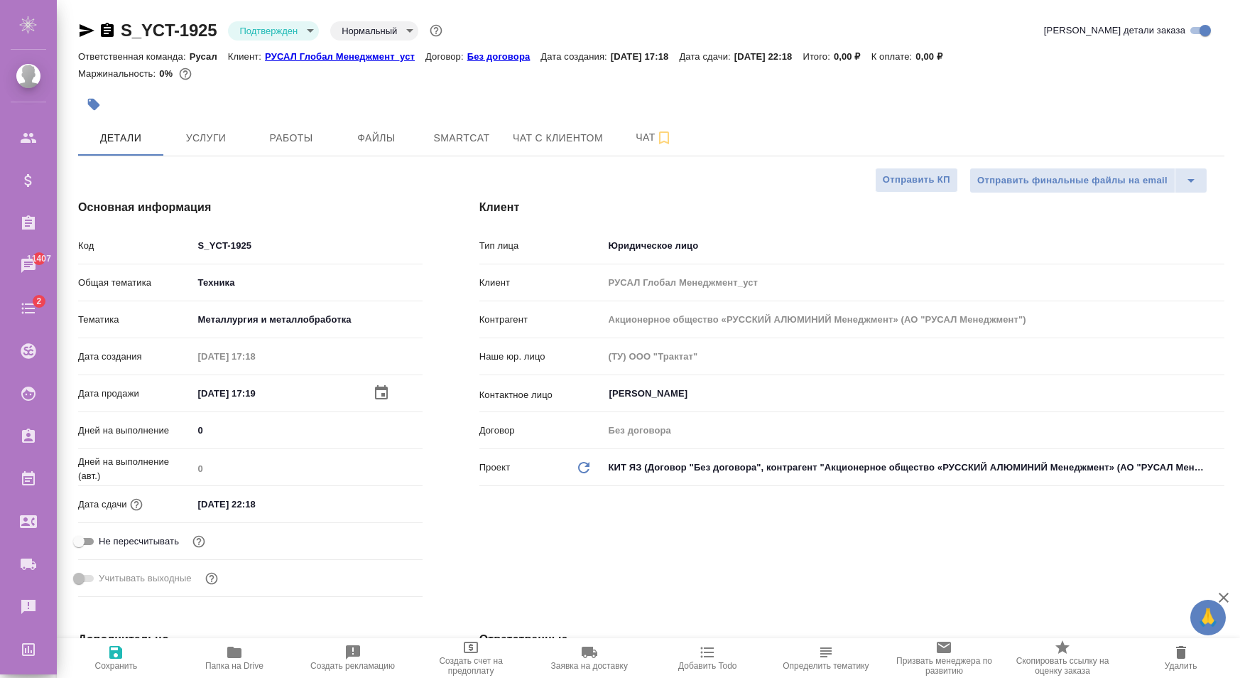
click at [275, 504] on input "[DATE] 22:18" at bounding box center [255, 504] width 124 height 21
click at [301, 509] on input "[DATE] 22:18" at bounding box center [256, 504] width 124 height 21
click at [392, 492] on div "Дата сдачи [DATE] 22:18" at bounding box center [250, 504] width 345 height 25
click at [377, 499] on icon "button" at bounding box center [381, 503] width 13 height 14
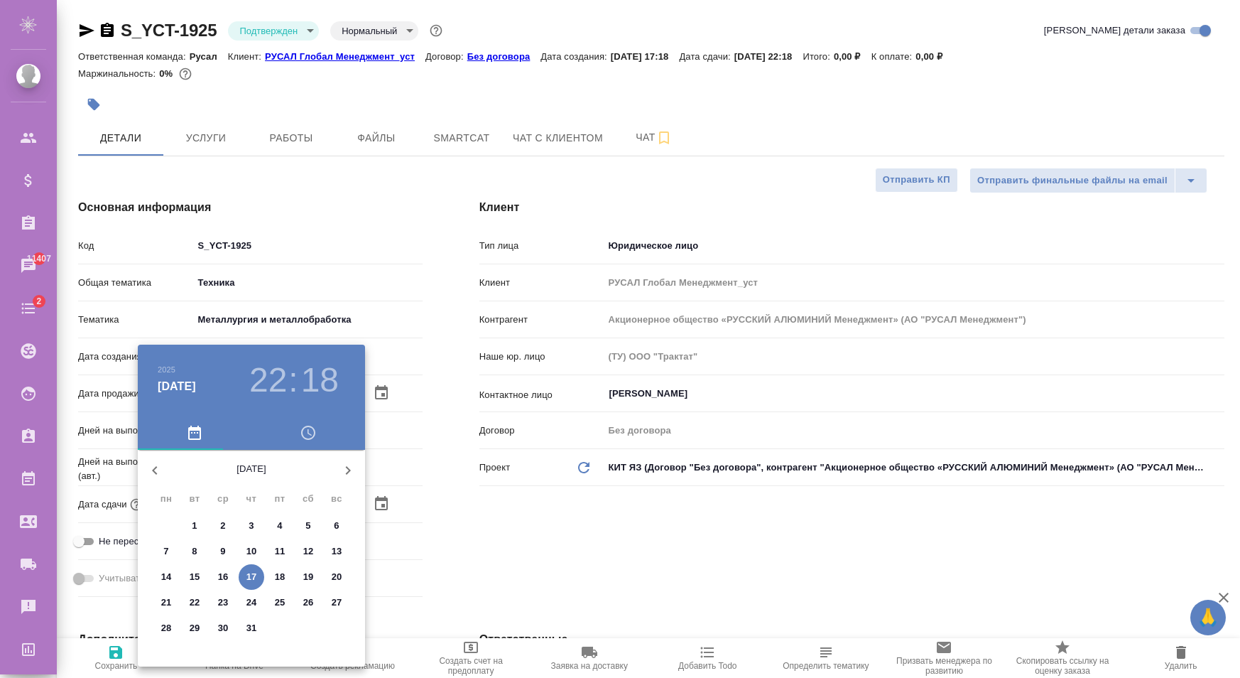
click at [354, 456] on button "button" at bounding box center [348, 470] width 34 height 34
click at [280, 602] on p "22" at bounding box center [280, 602] width 11 height 14
type input "[DATE] 22:18"
type textarea "x"
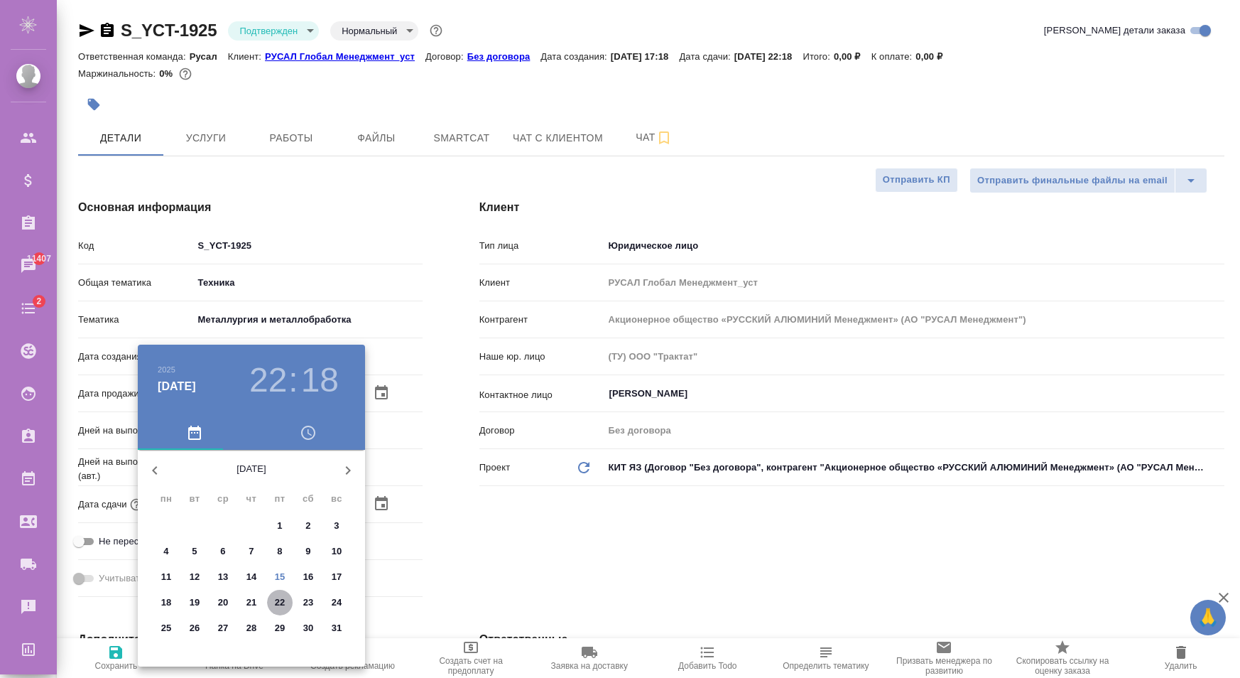
type textarea "x"
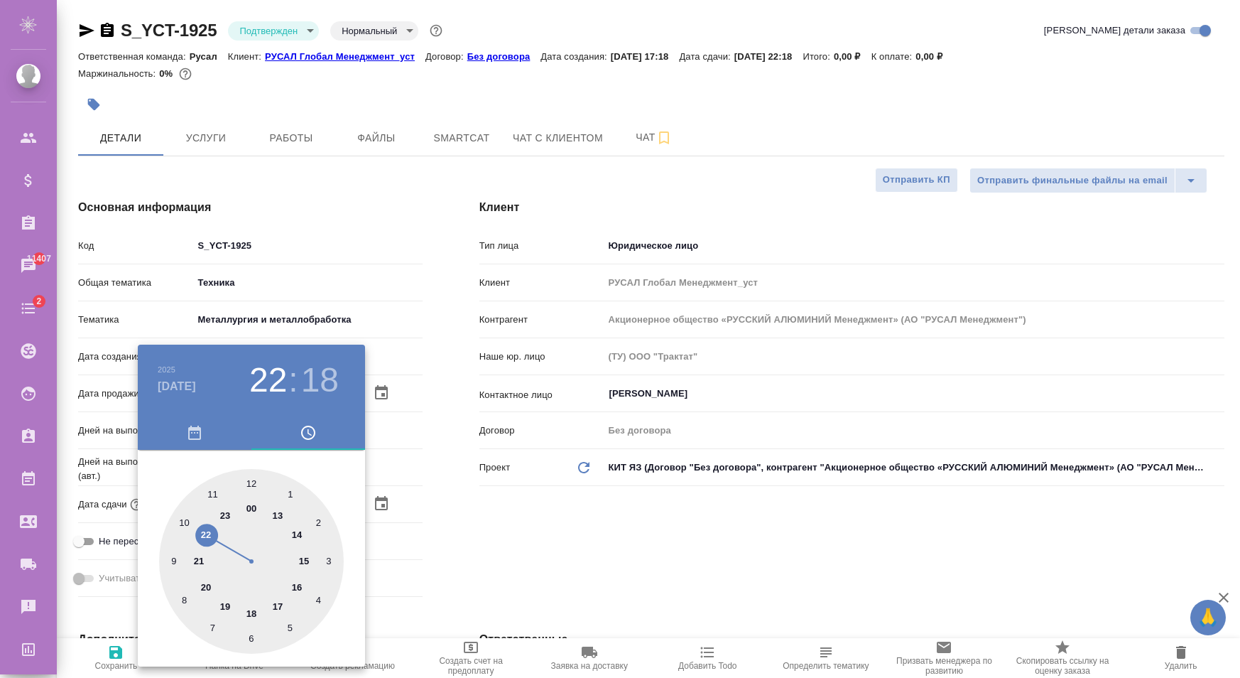
click at [476, 566] on div at bounding box center [620, 339] width 1240 height 678
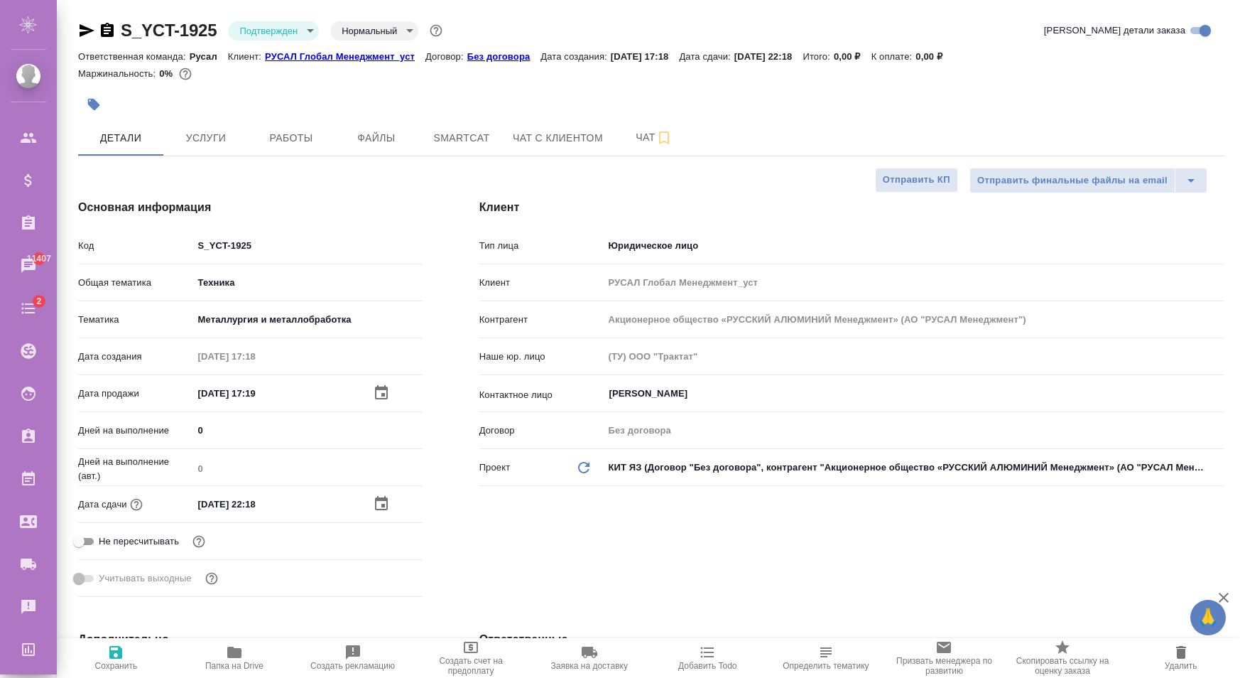
click at [130, 651] on span "Сохранить" at bounding box center [116, 657] width 102 height 27
type textarea "x"
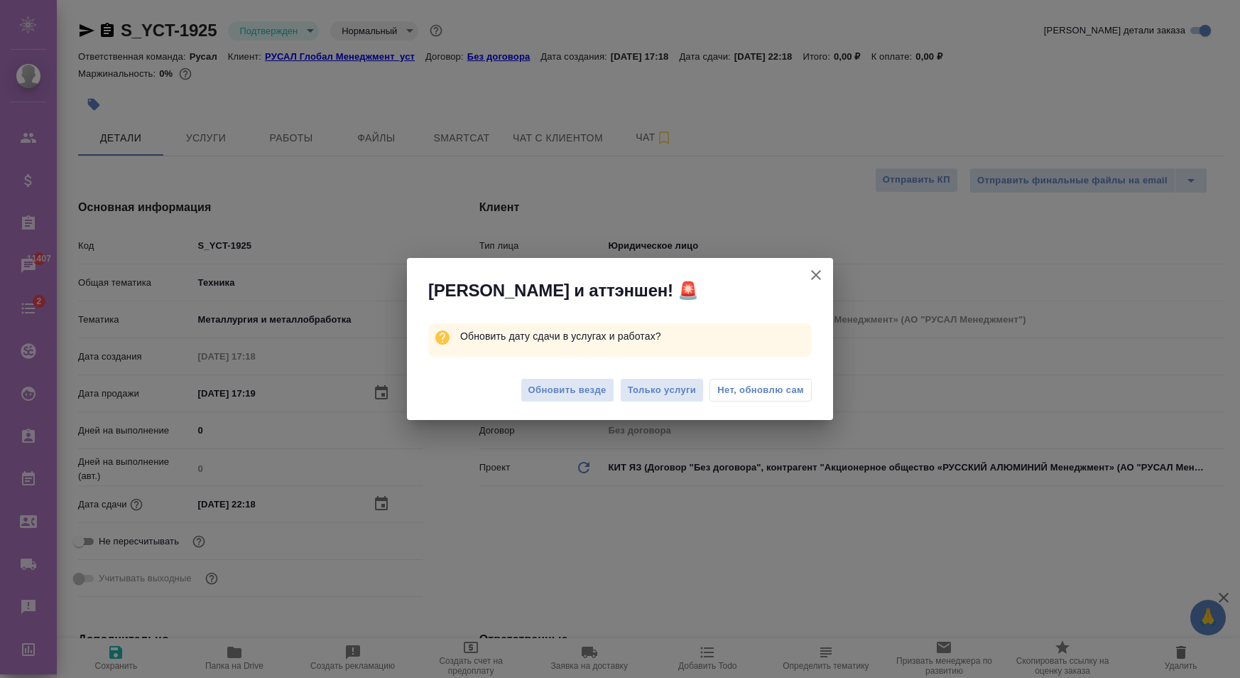
type textarea "x"
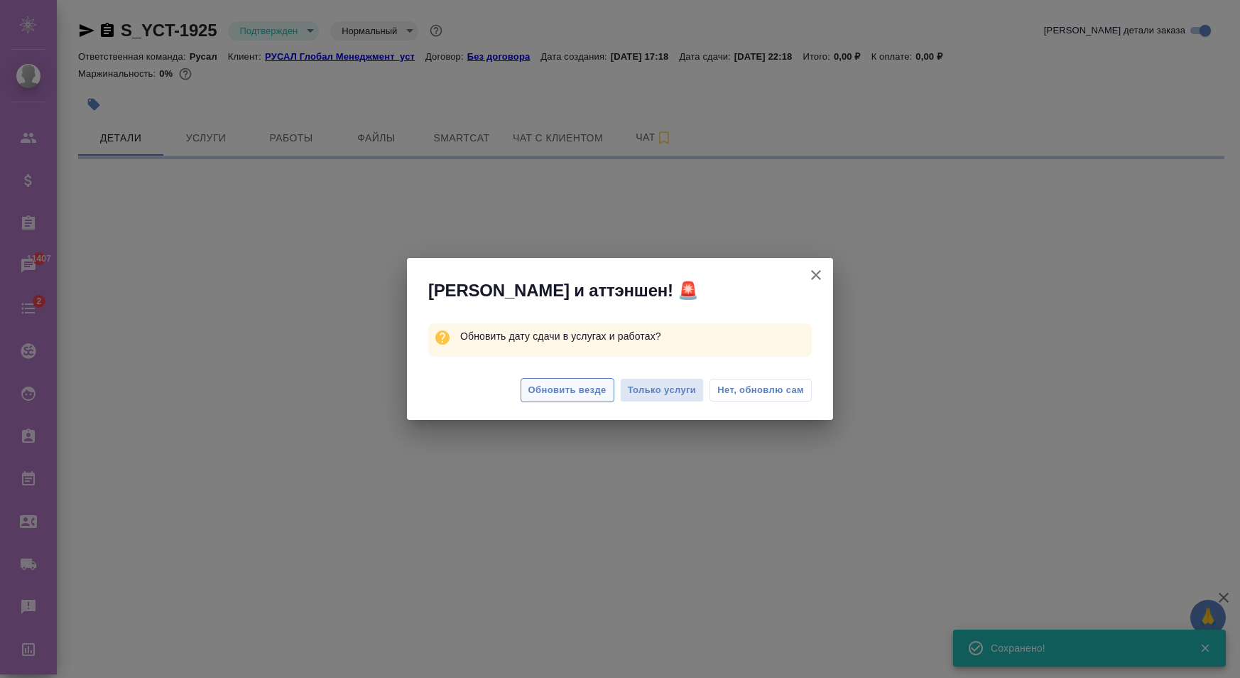
select select "RU"
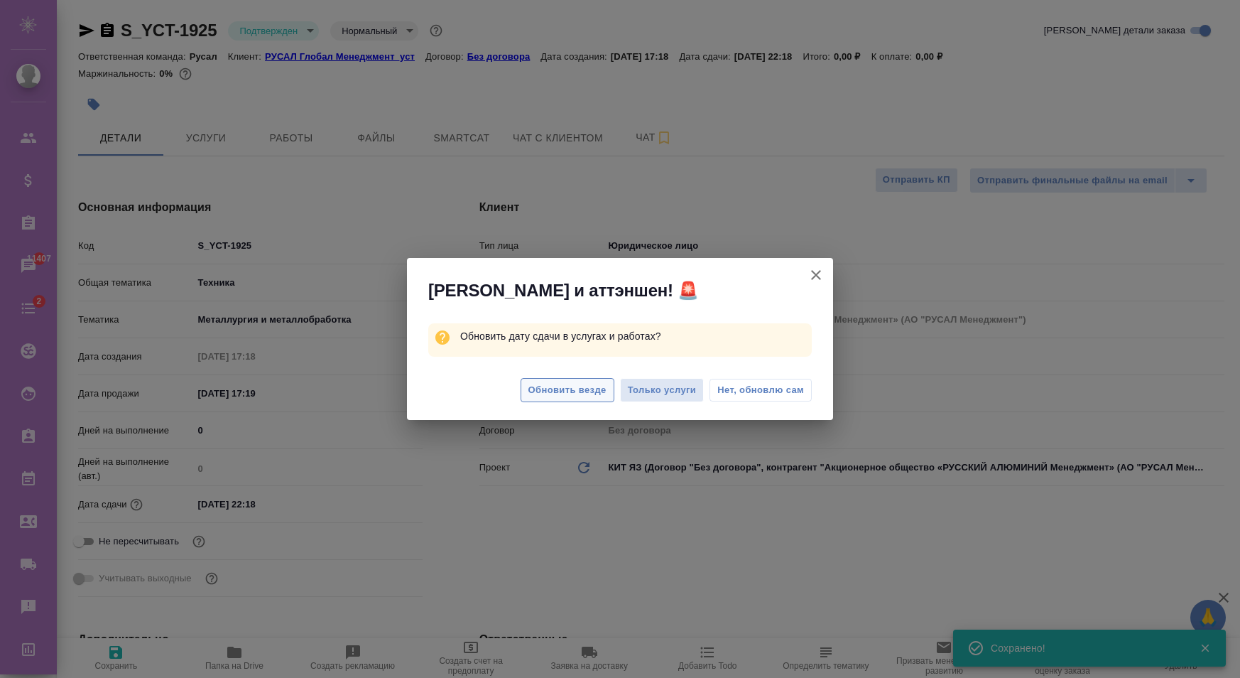
click at [601, 383] on span "Обновить везде" at bounding box center [567, 390] width 78 height 16
type textarea "x"
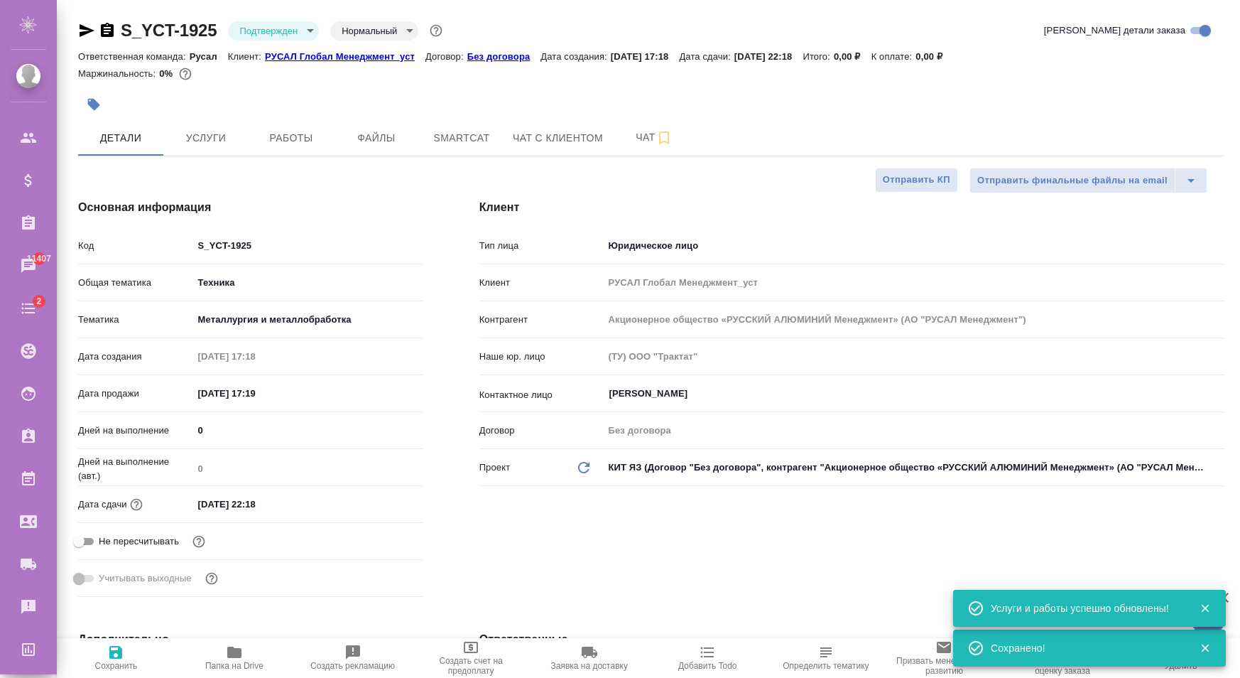
type textarea "x"
click at [303, 136] on span "Работы" at bounding box center [291, 138] width 68 height 18
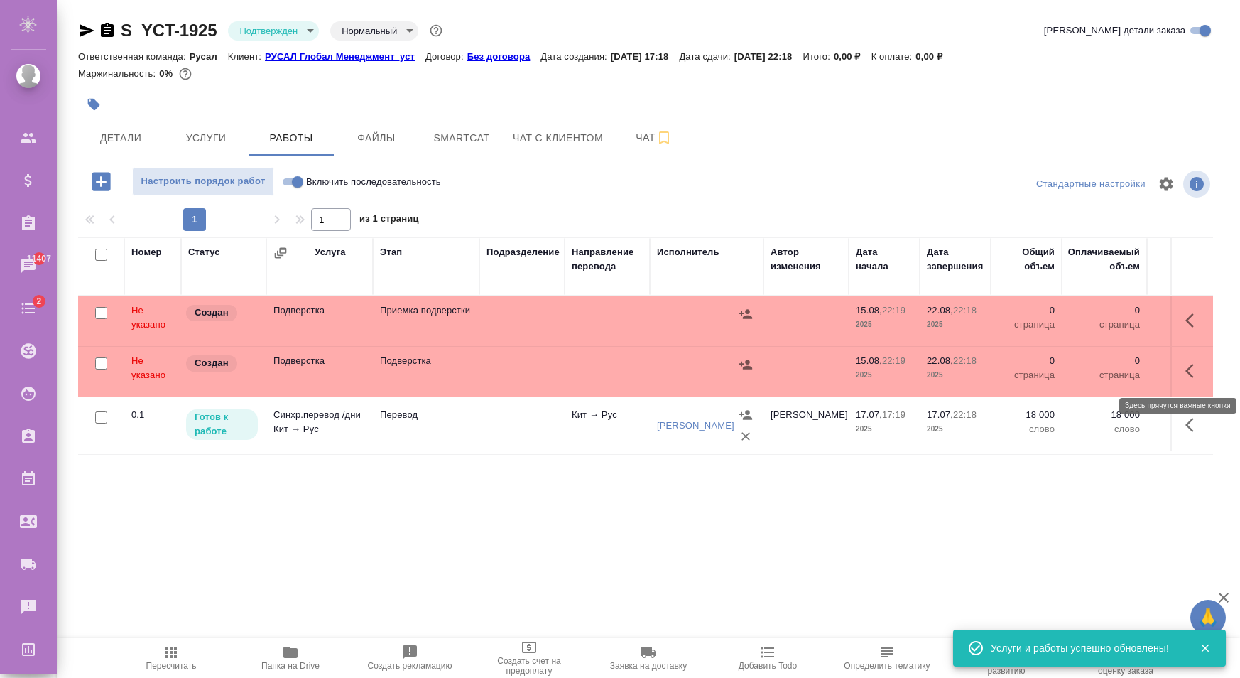
click at [1181, 364] on button "button" at bounding box center [1194, 371] width 34 height 34
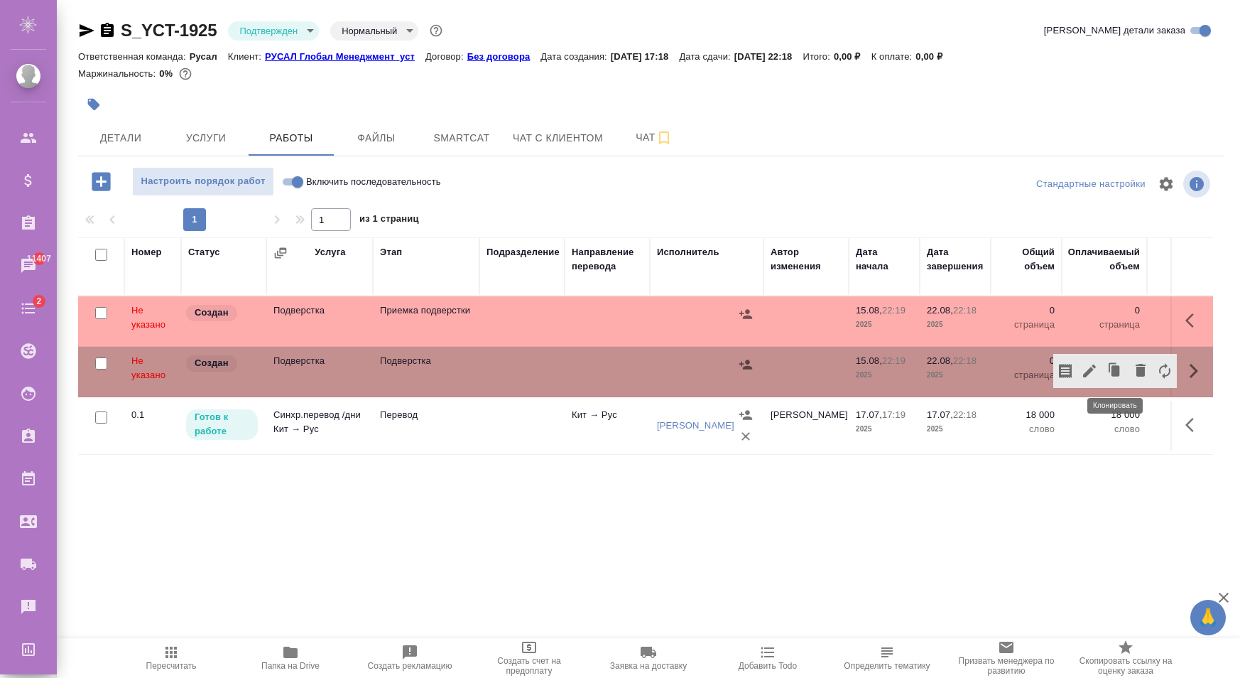
click at [1092, 370] on icon "button" at bounding box center [1089, 370] width 13 height 13
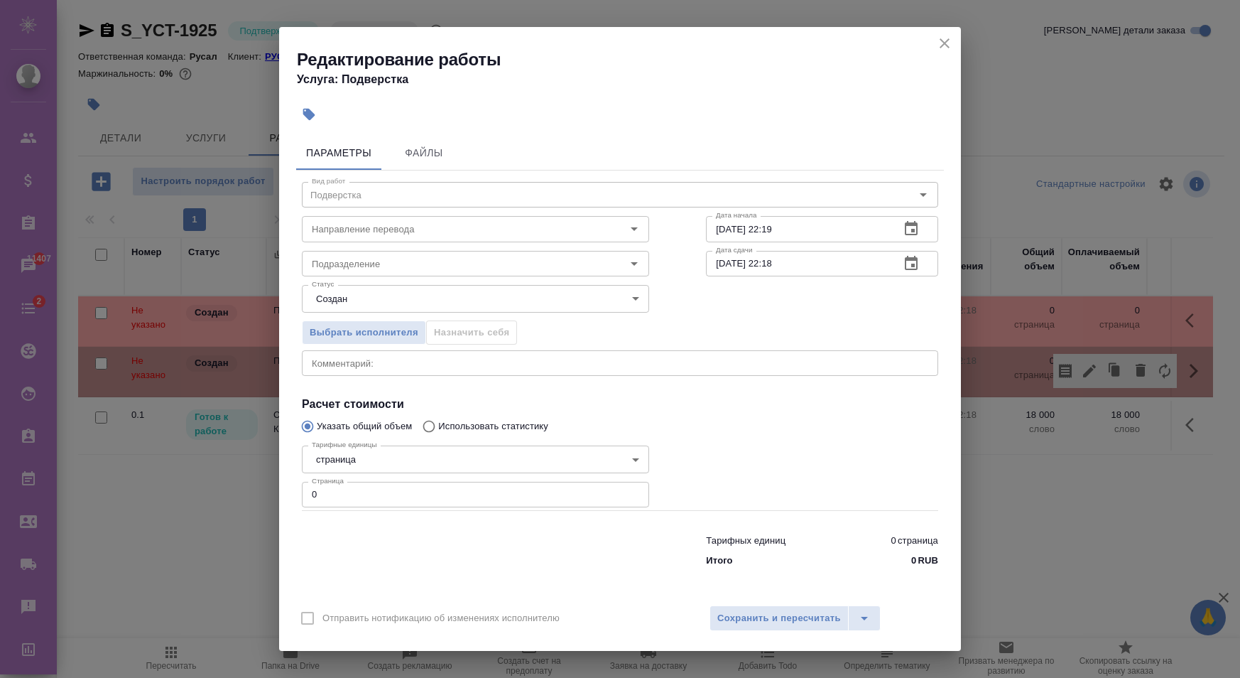
click at [378, 492] on input "0" at bounding box center [475, 495] width 347 height 26
type input "1500"
click at [763, 610] on span "Сохранить и пересчитать" at bounding box center [779, 618] width 124 height 16
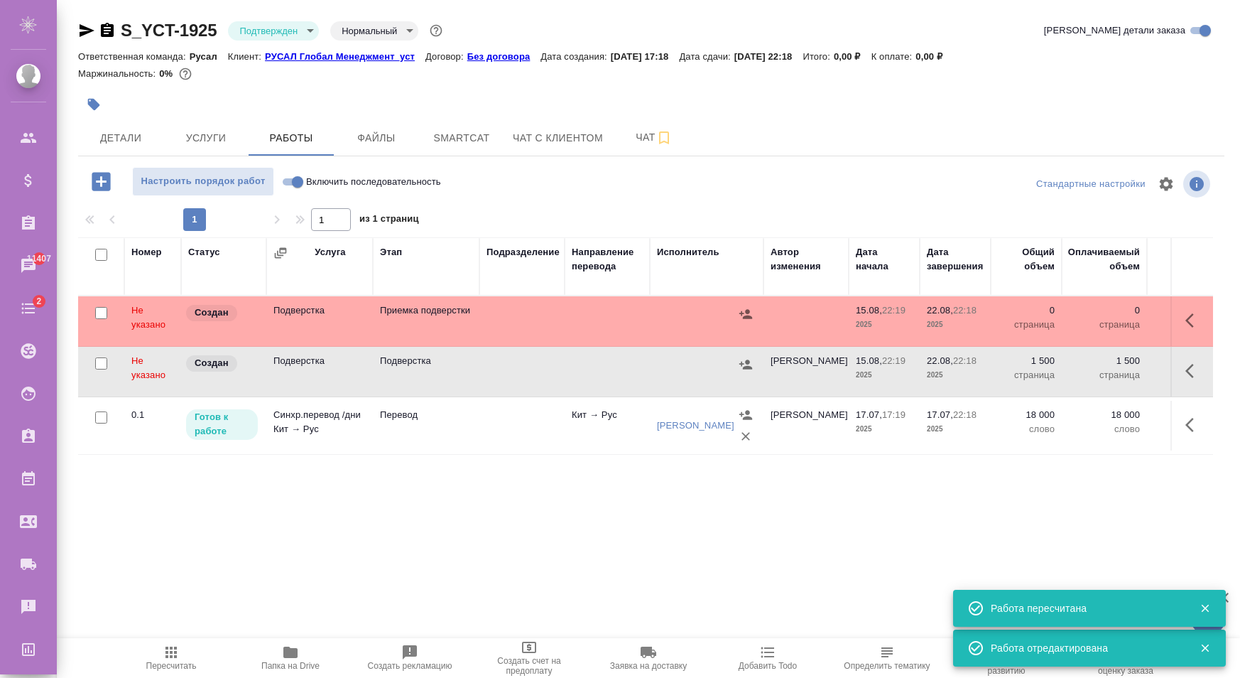
click at [741, 365] on icon "button" at bounding box center [746, 364] width 14 height 14
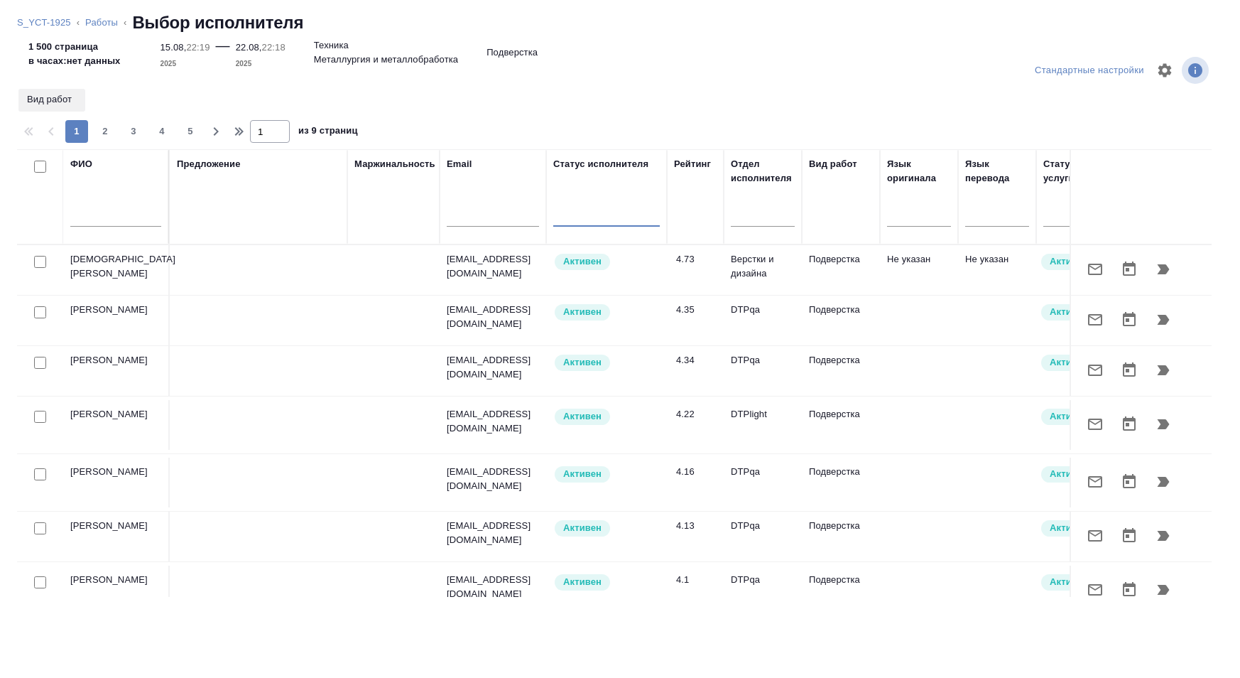
click at [112, 219] on input "text" at bounding box center [115, 218] width 91 height 18
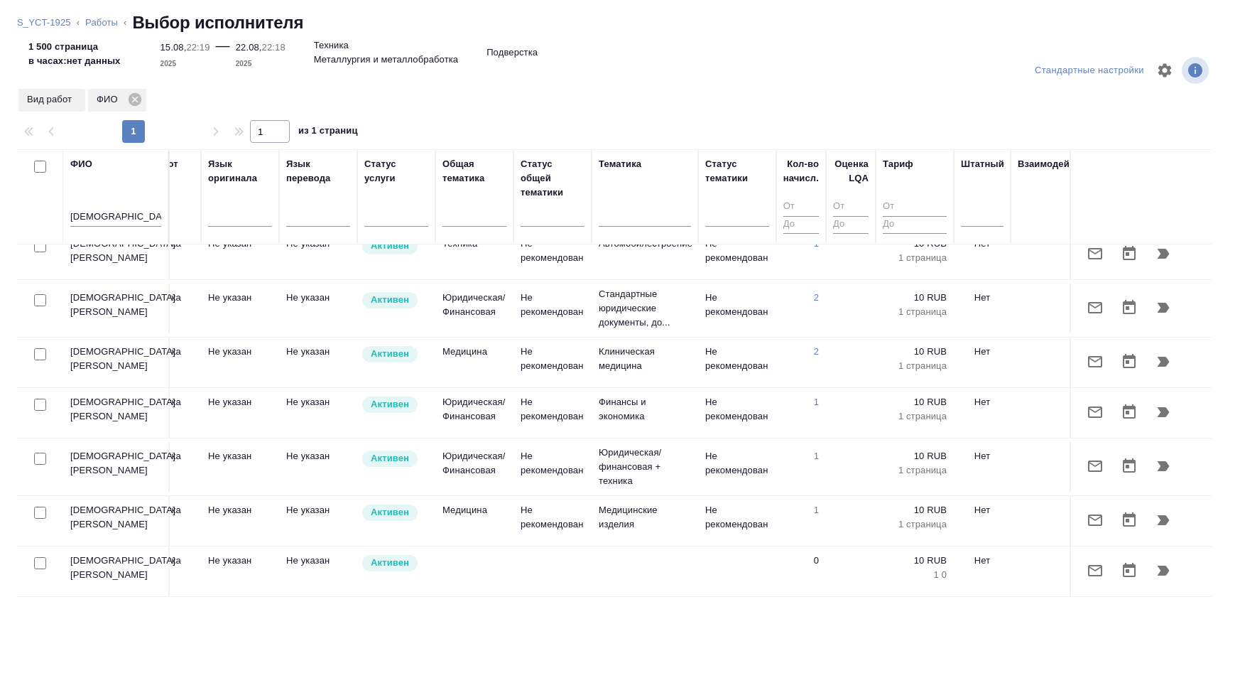
scroll to position [229, 669]
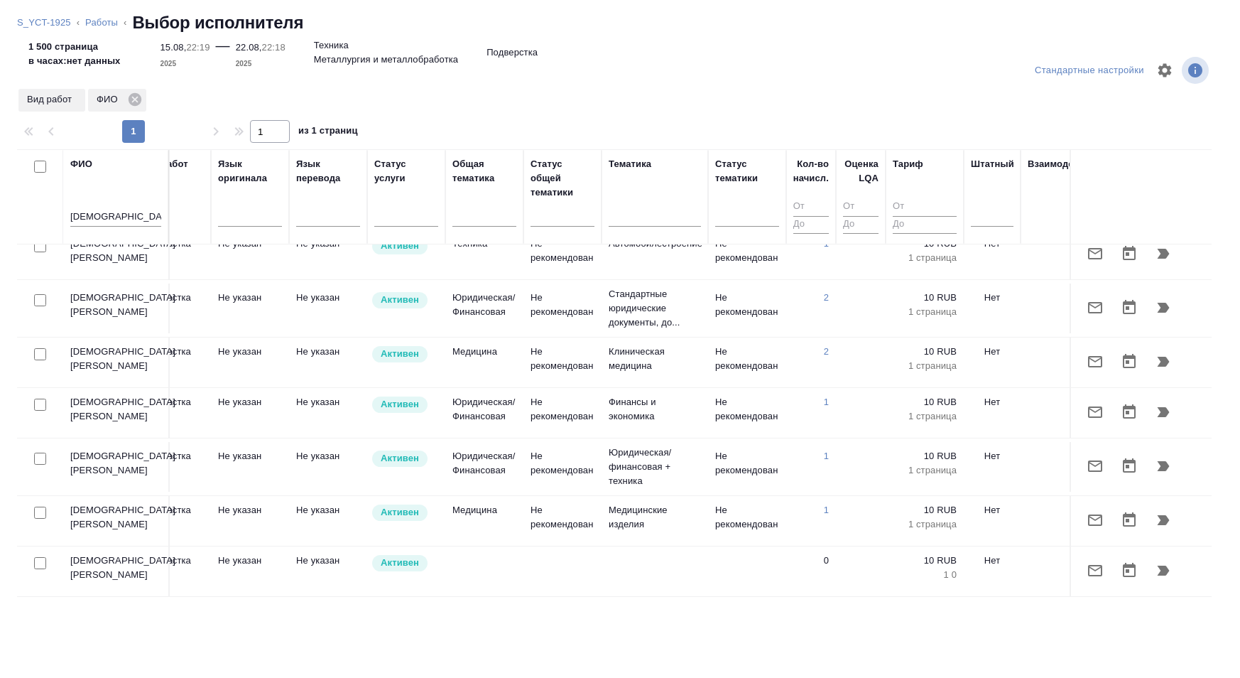
click at [123, 214] on input "[DEMOGRAPHIC_DATA]" at bounding box center [115, 218] width 91 height 18
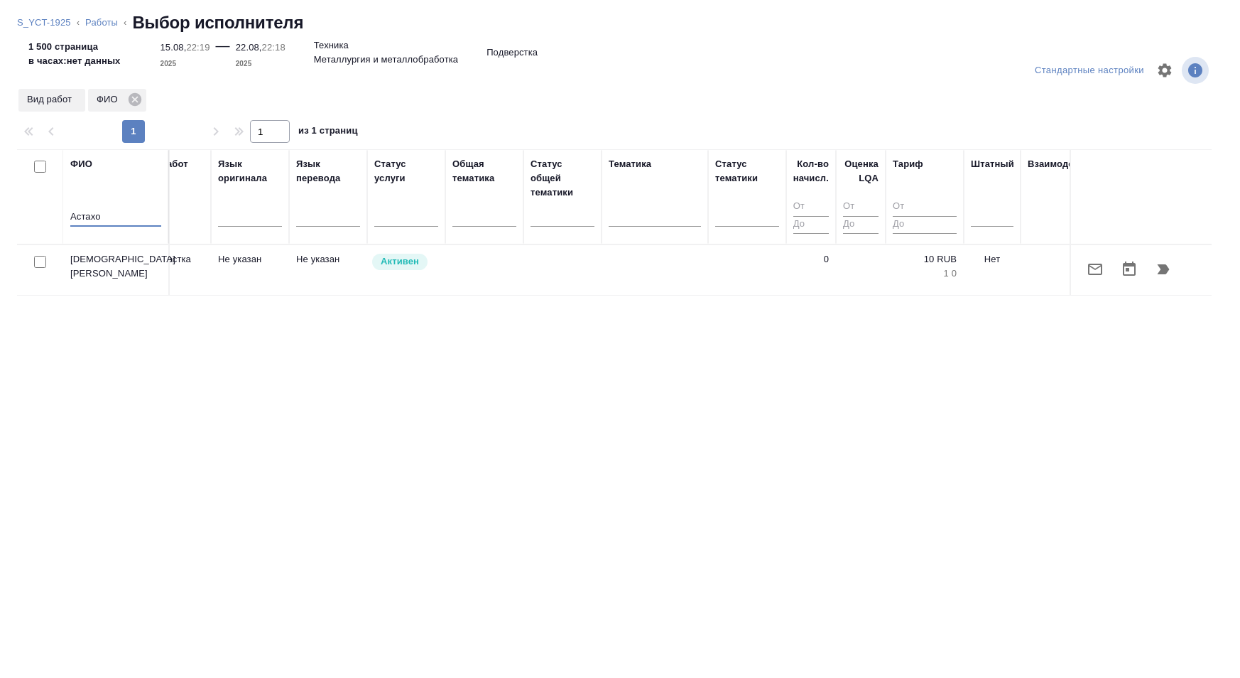
scroll to position [0, 669]
type input "Астахо"
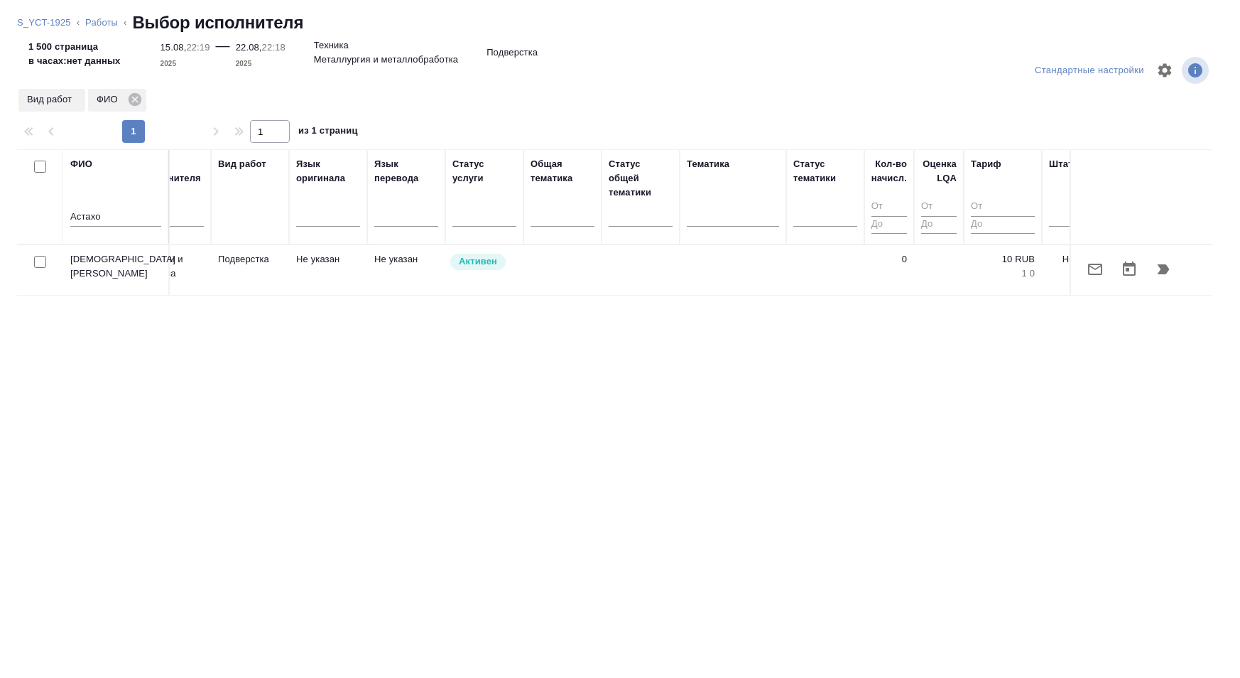
scroll to position [0, 869]
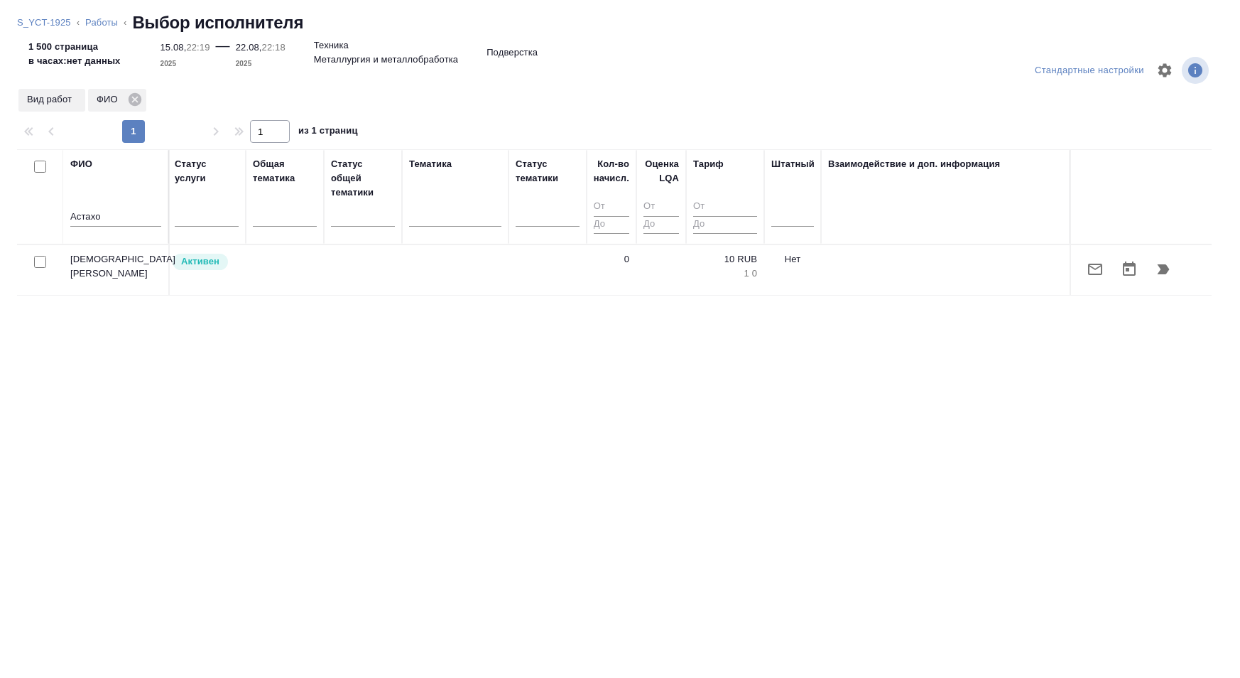
click at [1163, 265] on icon "button" at bounding box center [1164, 269] width 12 height 10
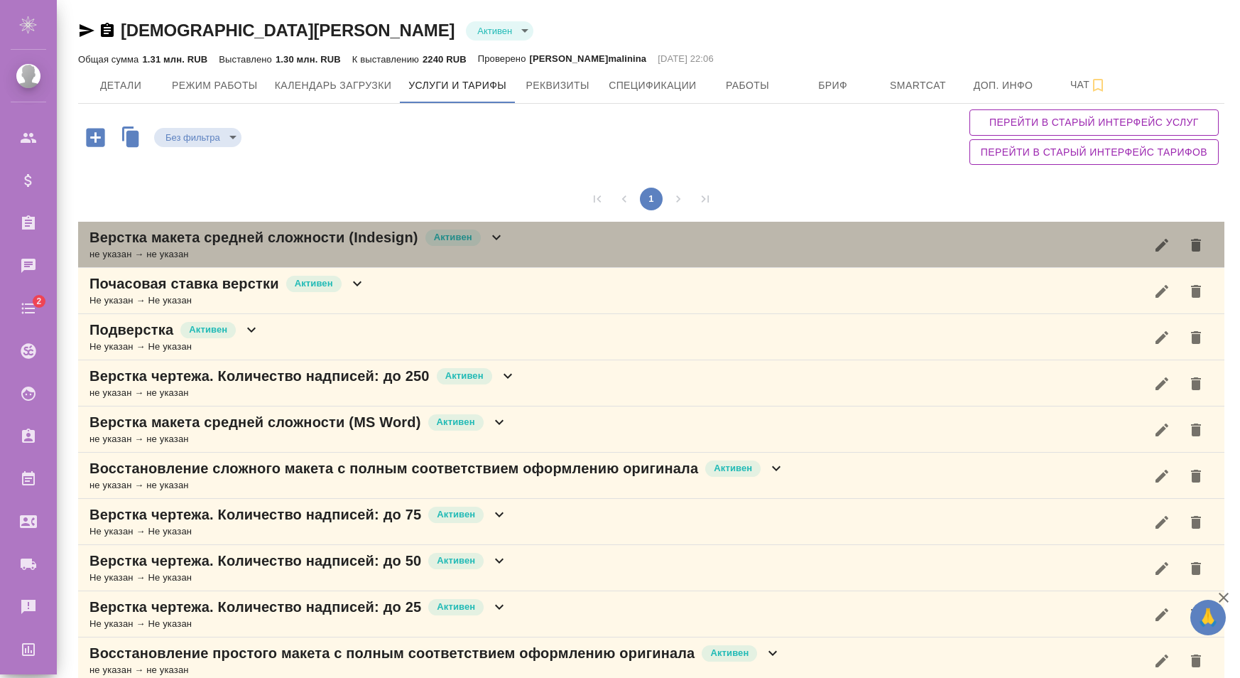
click at [495, 237] on icon at bounding box center [496, 237] width 17 height 17
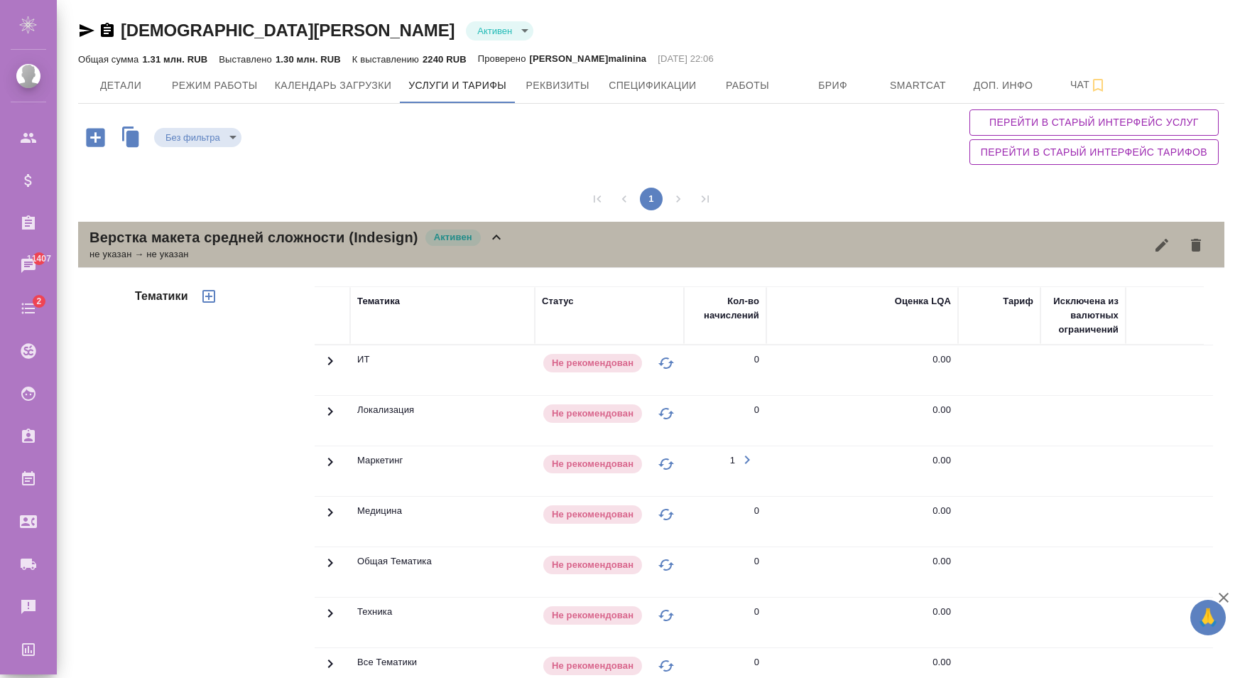
click at [497, 234] on icon at bounding box center [496, 237] width 17 height 17
